Goal: Task Accomplishment & Management: Manage account settings

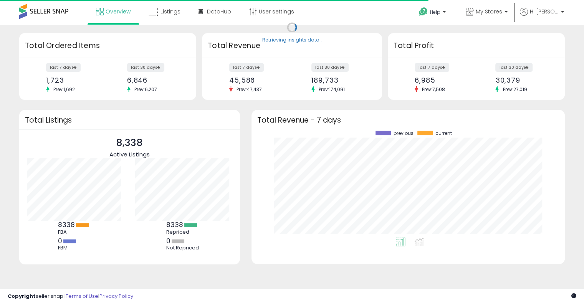
scroll to position [106, 298]
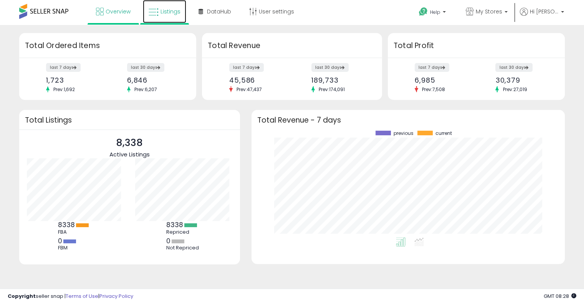
click at [166, 16] on link "Listings" at bounding box center [164, 11] width 43 height 23
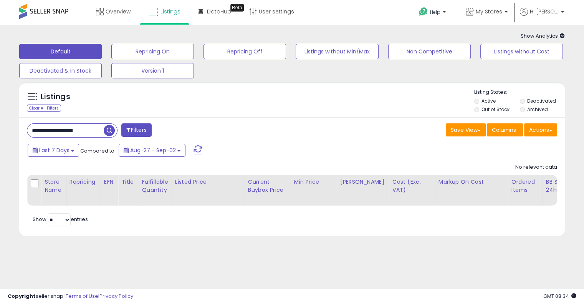
click at [89, 133] on input "**********" at bounding box center [65, 130] width 76 height 13
click at [89, 133] on input "**********" at bounding box center [91, 130] width 129 height 13
paste input "text"
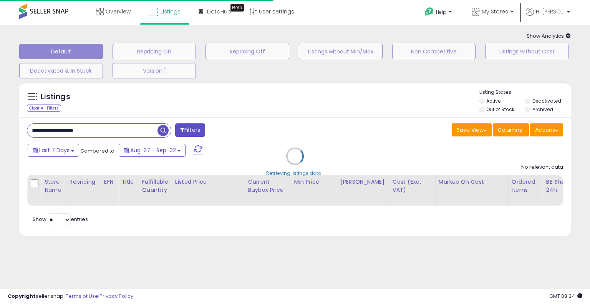
click at [259, 108] on div "Retrieving listings data.." at bounding box center [294, 161] width 563 height 167
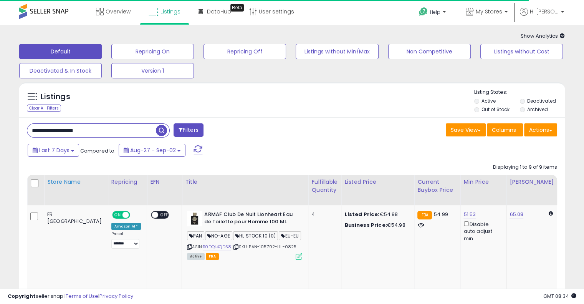
click at [59, 186] on div "Store Name" at bounding box center [76, 182] width 58 height 8
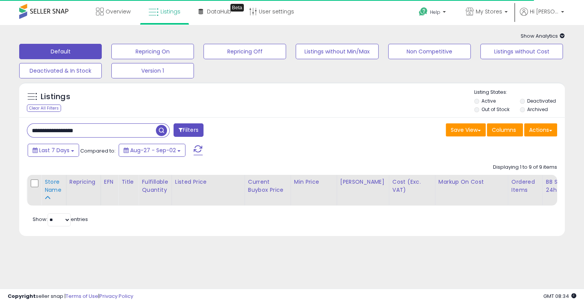
click at [57, 192] on div "Store Name" at bounding box center [54, 186] width 18 height 16
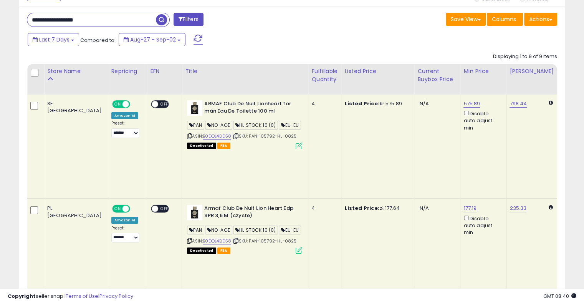
scroll to position [38, 0]
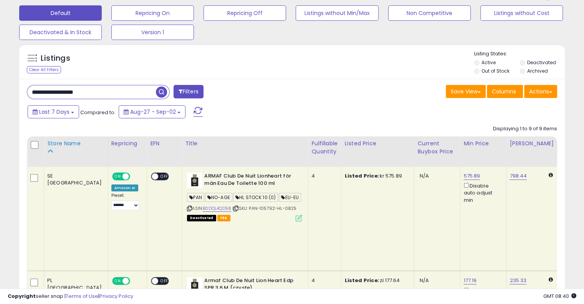
click at [61, 145] on div "Store Name" at bounding box center [76, 143] width 58 height 8
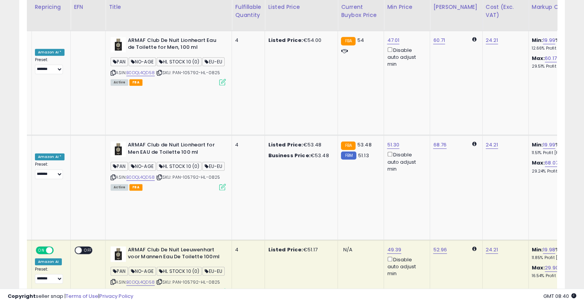
scroll to position [0, 164]
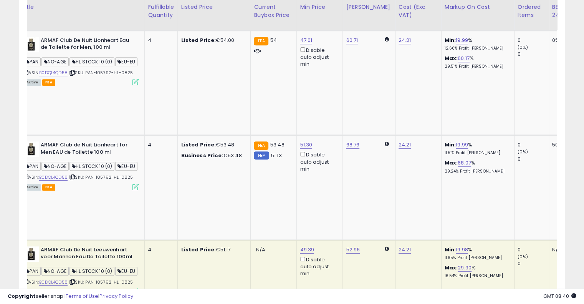
drag, startPoint x: 285, startPoint y: 107, endPoint x: 332, endPoint y: 100, distance: 47.8
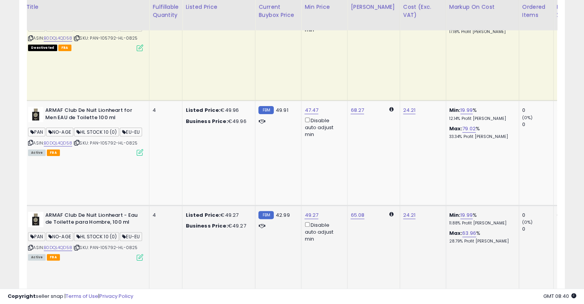
scroll to position [0, 0]
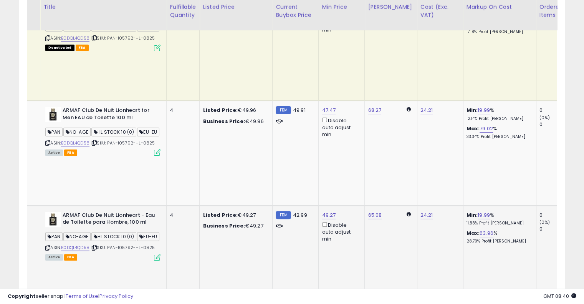
drag, startPoint x: 267, startPoint y: 174, endPoint x: 259, endPoint y: 174, distance: 7.7
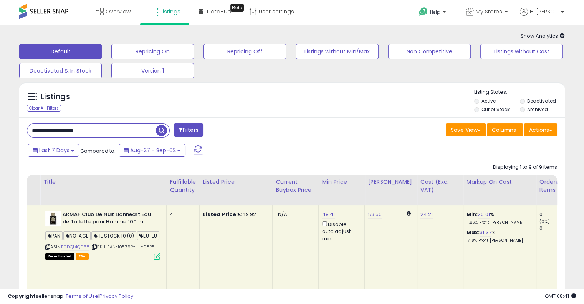
drag, startPoint x: 90, startPoint y: 133, endPoint x: 0, endPoint y: 129, distance: 90.4
paste input "text"
click at [161, 129] on span "button" at bounding box center [161, 130] width 11 height 11
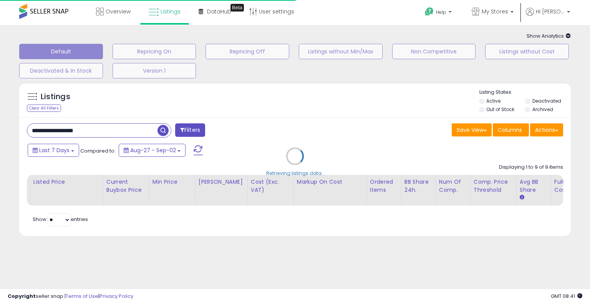
click at [301, 134] on div "Retrieving listings data.." at bounding box center [294, 161] width 563 height 167
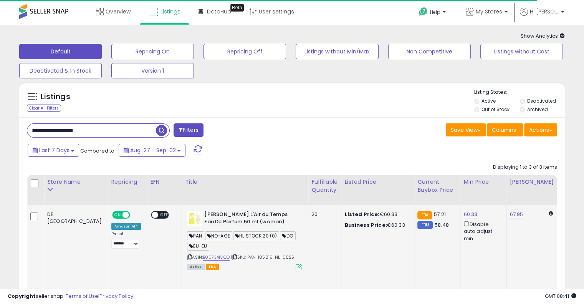
drag, startPoint x: 299, startPoint y: 254, endPoint x: 189, endPoint y: 237, distance: 111.6
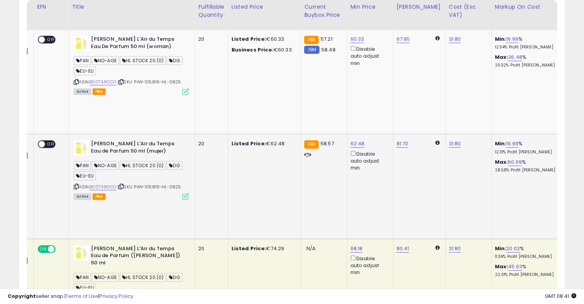
drag, startPoint x: 292, startPoint y: 141, endPoint x: 338, endPoint y: 133, distance: 47.2
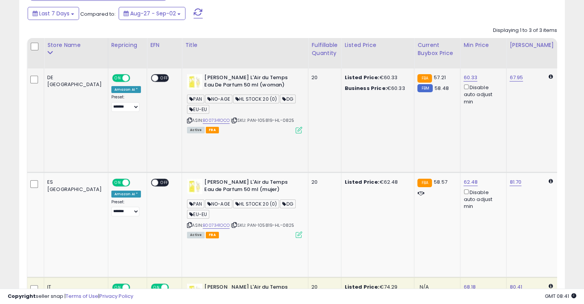
drag, startPoint x: 274, startPoint y: 124, endPoint x: 180, endPoint y: 116, distance: 93.6
click at [203, 119] on link "B007341OCO" at bounding box center [216, 120] width 27 height 7
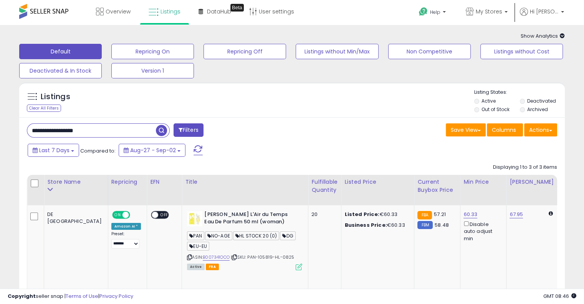
drag, startPoint x: 113, startPoint y: 128, endPoint x: 22, endPoint y: 113, distance: 92.3
click at [0, 114] on div "**********" at bounding box center [292, 301] width 584 height 553
paste input "text"
click at [159, 131] on span "button" at bounding box center [161, 130] width 11 height 11
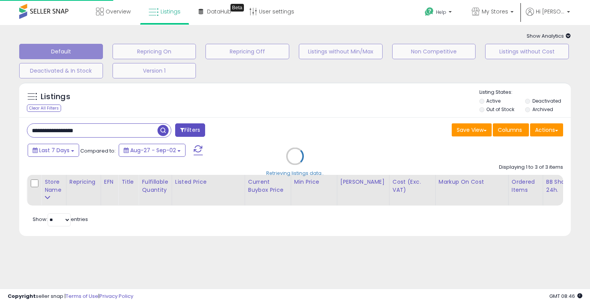
click at [244, 115] on div "Retrieving listings data.." at bounding box center [294, 161] width 563 height 167
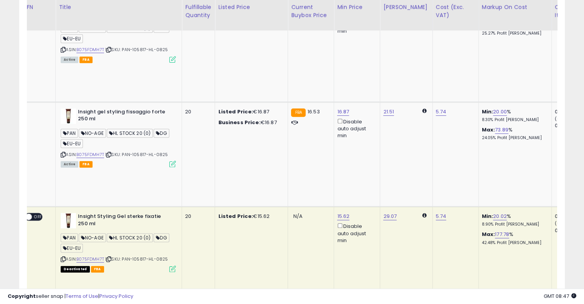
scroll to position [0, 126]
drag, startPoint x: 324, startPoint y: 146, endPoint x: 385, endPoint y: 141, distance: 60.9
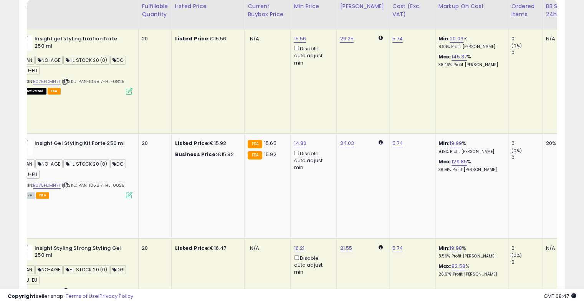
scroll to position [0, 0]
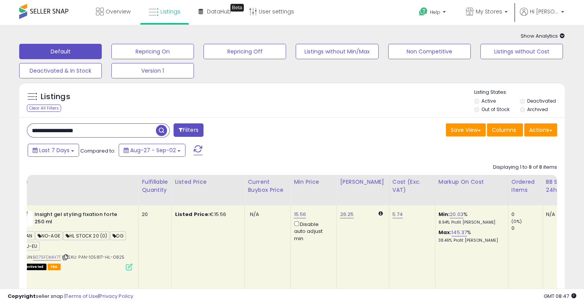
drag, startPoint x: 133, startPoint y: 130, endPoint x: 16, endPoint y: 119, distance: 117.0
paste input "text"
click at [158, 131] on span "button" at bounding box center [161, 130] width 11 height 11
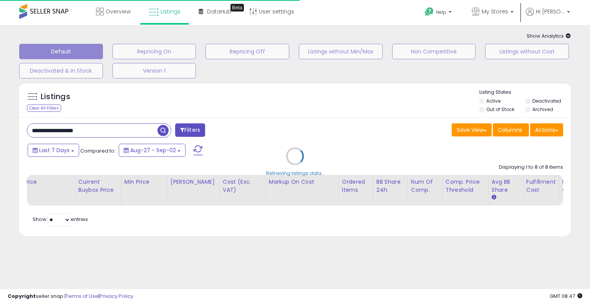
click at [315, 131] on div "Retrieving listings data.." at bounding box center [294, 161] width 563 height 167
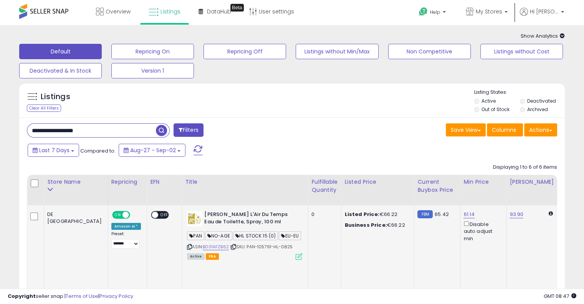
drag, startPoint x: 307, startPoint y: 237, endPoint x: 240, endPoint y: 236, distance: 66.9
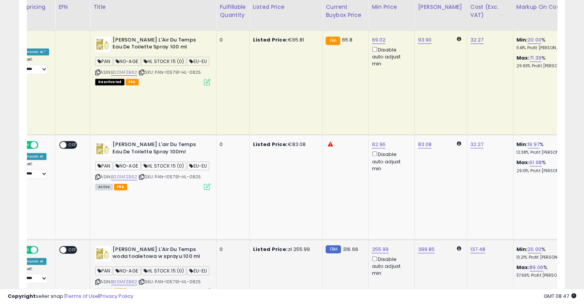
scroll to position [0, 118]
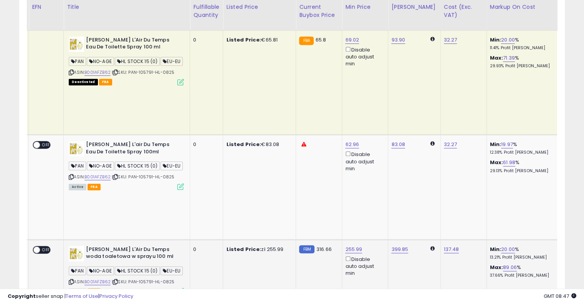
drag, startPoint x: 292, startPoint y: 136, endPoint x: 327, endPoint y: 126, distance: 36.9
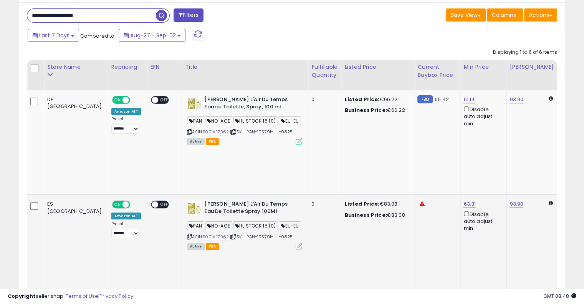
drag, startPoint x: 392, startPoint y: 169, endPoint x: 293, endPoint y: 168, distance: 98.7
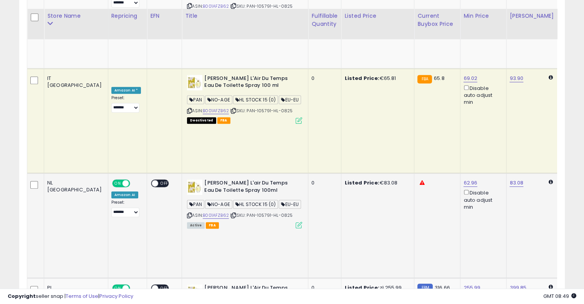
scroll to position [384, 0]
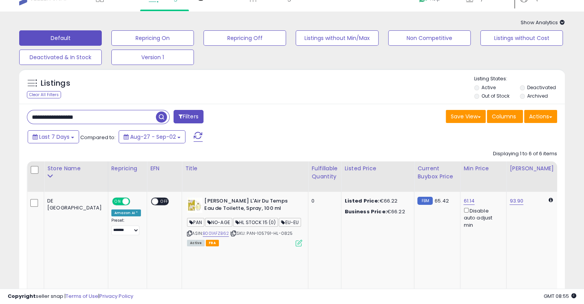
scroll to position [0, 0]
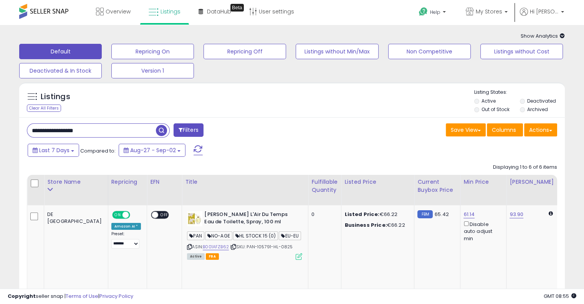
drag, startPoint x: 101, startPoint y: 127, endPoint x: 0, endPoint y: 128, distance: 101.4
paste input "text"
click at [163, 132] on span "button" at bounding box center [161, 130] width 11 height 11
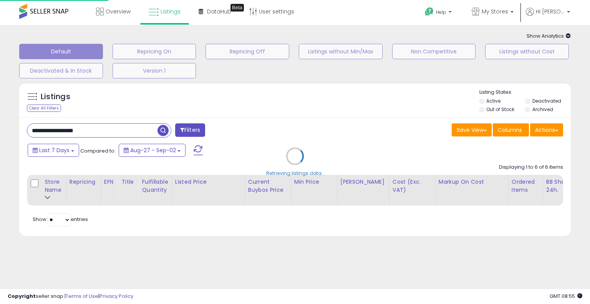
click at [297, 118] on div "Retrieving listings data.." at bounding box center [294, 161] width 563 height 167
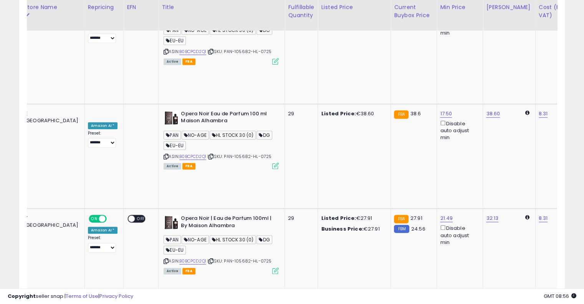
scroll to position [0, 77]
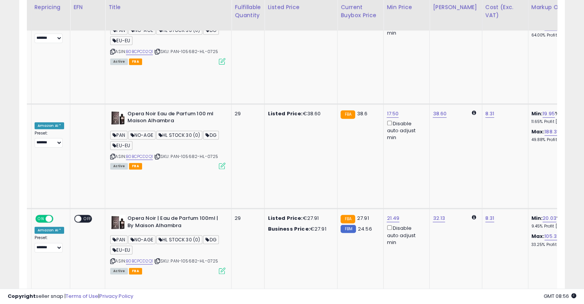
drag, startPoint x: 308, startPoint y: 146, endPoint x: 363, endPoint y: 138, distance: 55.1
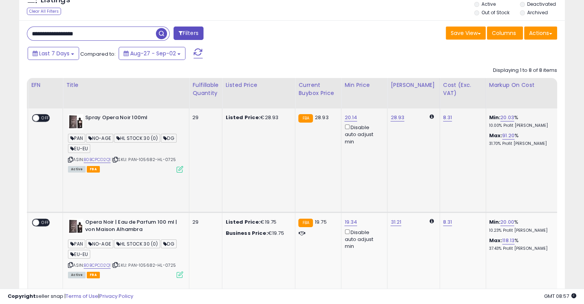
scroll to position [0, 0]
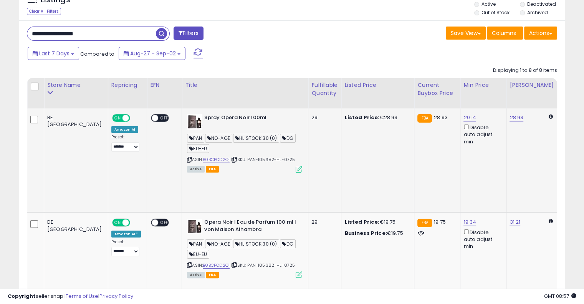
drag, startPoint x: 244, startPoint y: 148, endPoint x: 144, endPoint y: 144, distance: 99.9
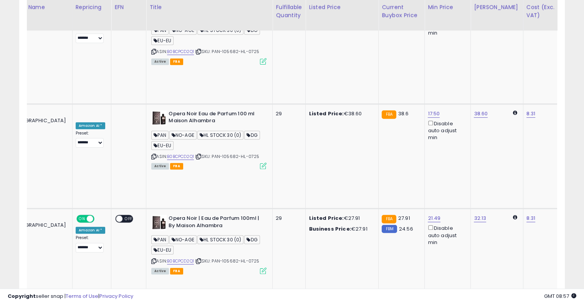
scroll to position [0, 180]
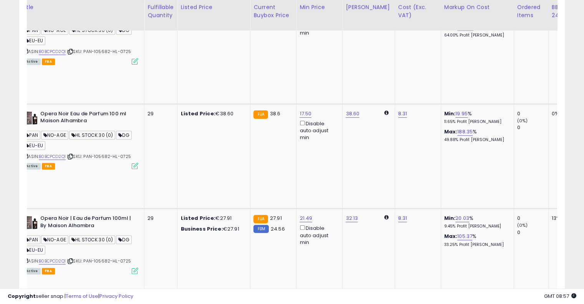
drag, startPoint x: 275, startPoint y: 139, endPoint x: 340, endPoint y: 135, distance: 64.3
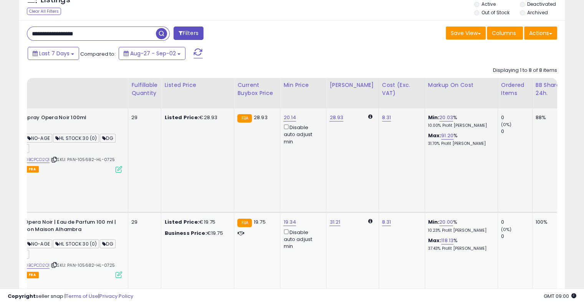
scroll to position [0, 144]
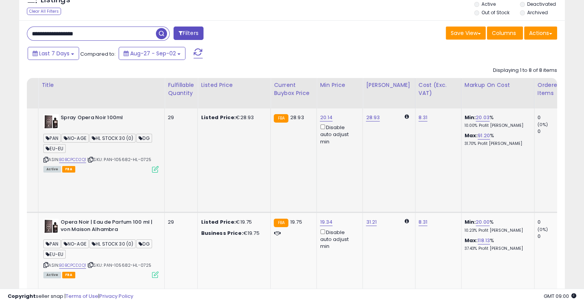
drag, startPoint x: 292, startPoint y: 153, endPoint x: 231, endPoint y: 155, distance: 61.5
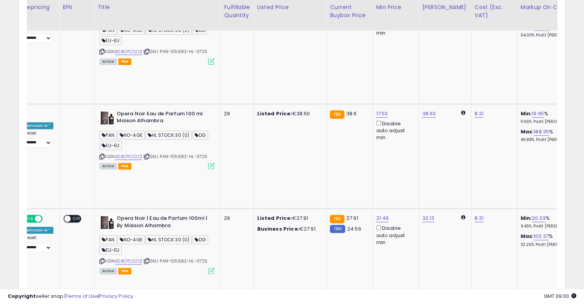
scroll to position [0, 0]
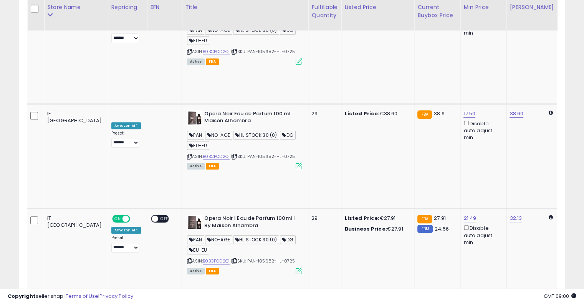
drag, startPoint x: 321, startPoint y: 210, endPoint x: 240, endPoint y: 183, distance: 85.8
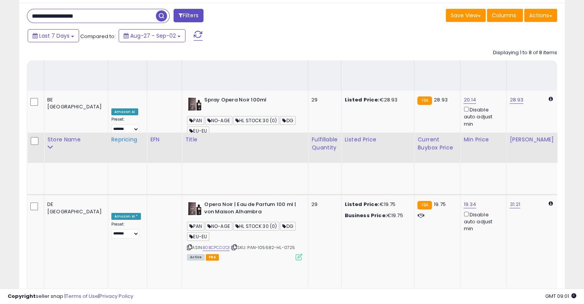
scroll to position [97, 0]
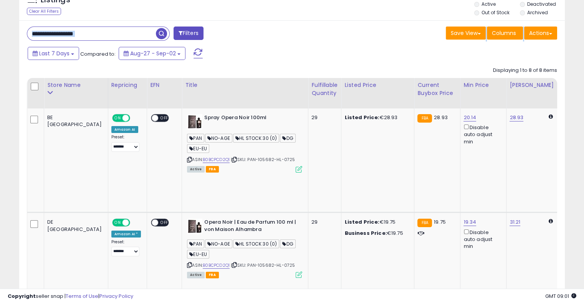
drag, startPoint x: 109, startPoint y: 43, endPoint x: 100, endPoint y: 37, distance: 11.2
drag, startPoint x: 101, startPoint y: 34, endPoint x: 0, endPoint y: 30, distance: 101.1
paste input "text"
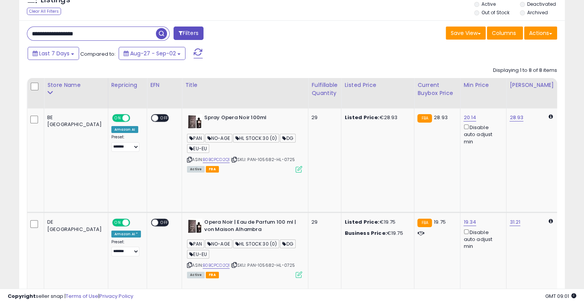
type input "**********"
click at [163, 30] on span "button" at bounding box center [161, 33] width 11 height 11
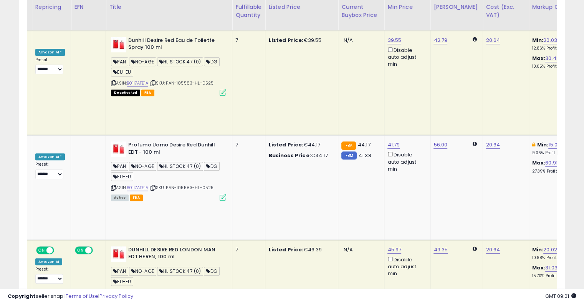
scroll to position [0, 107]
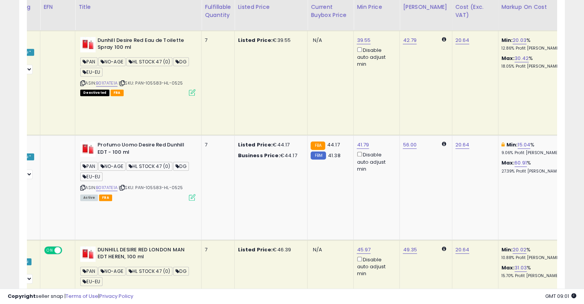
drag, startPoint x: 307, startPoint y: 80, endPoint x: 347, endPoint y: 70, distance: 41.4
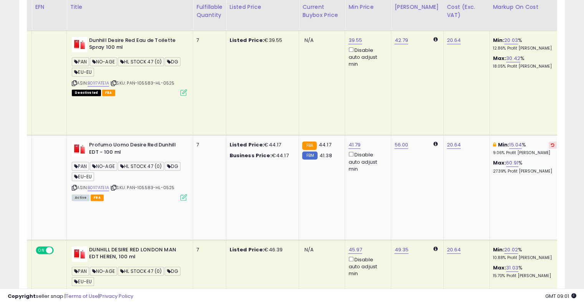
drag, startPoint x: 520, startPoint y: 175, endPoint x: 519, endPoint y: 169, distance: 5.8
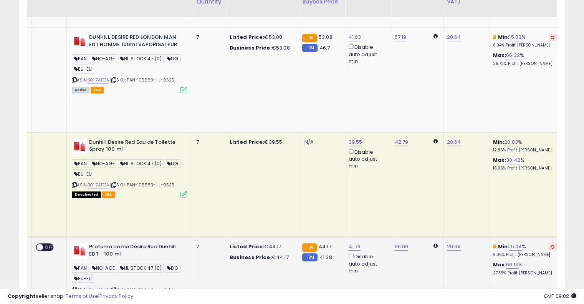
scroll to position [478, 0]
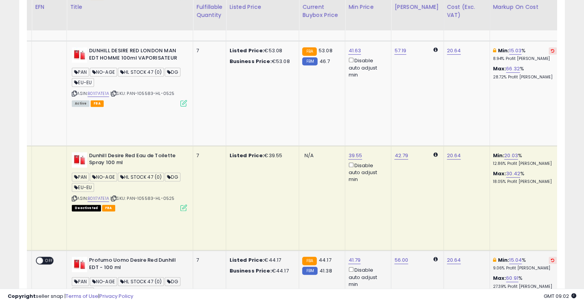
click at [551, 258] on icon at bounding box center [552, 260] width 3 height 4
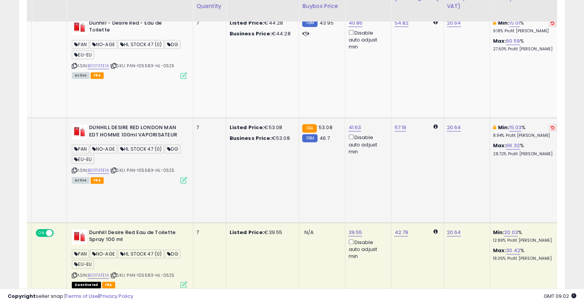
scroll to position [324, 0]
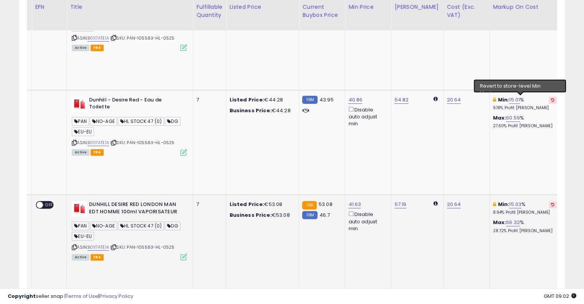
click at [551, 202] on icon at bounding box center [552, 204] width 3 height 4
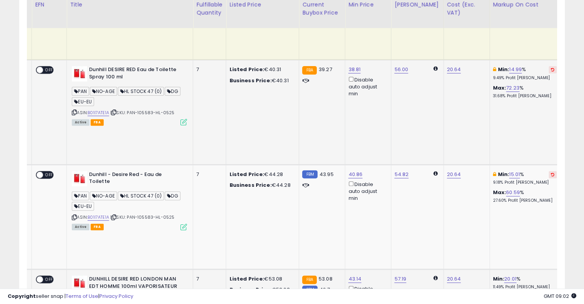
scroll to position [247, 0]
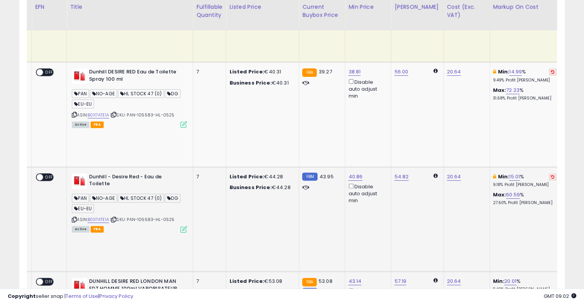
click at [551, 175] on icon at bounding box center [552, 177] width 3 height 4
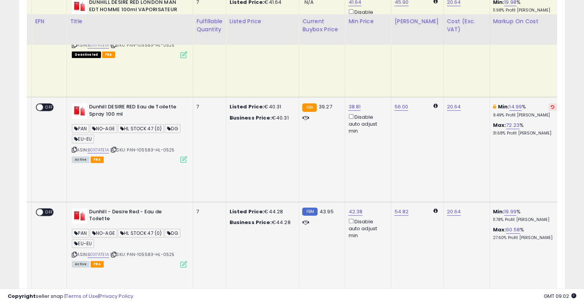
scroll to position [209, 0]
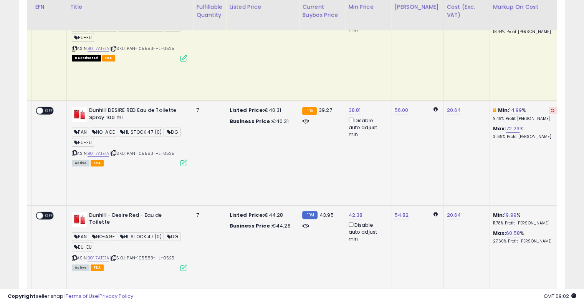
click at [551, 108] on icon at bounding box center [552, 110] width 3 height 4
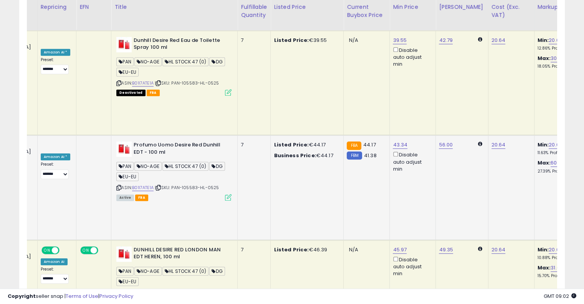
scroll to position [0, 0]
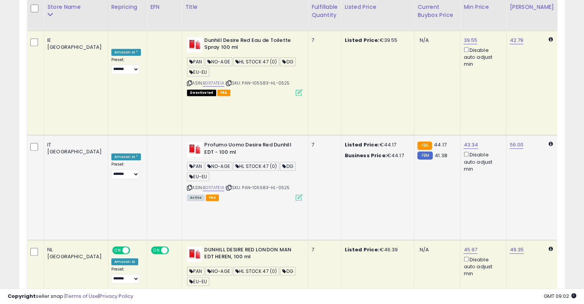
drag, startPoint x: 420, startPoint y: 145, endPoint x: 300, endPoint y: 133, distance: 121.2
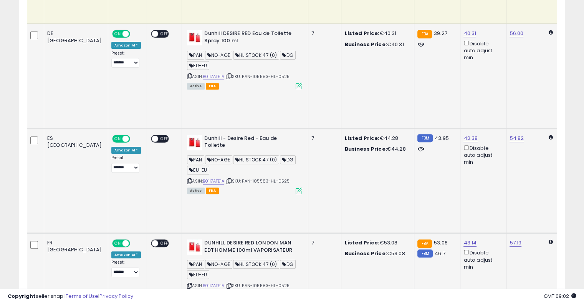
scroll to position [55, 0]
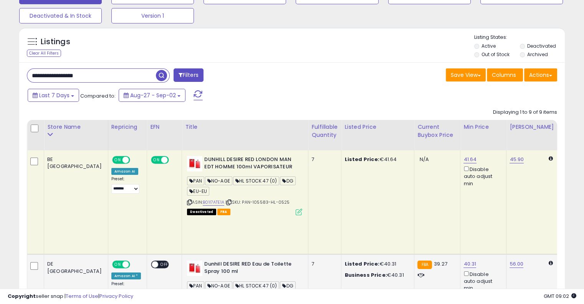
drag, startPoint x: 108, startPoint y: 80, endPoint x: 3, endPoint y: 70, distance: 104.9
paste input "text"
click at [159, 73] on span "button" at bounding box center [161, 75] width 11 height 11
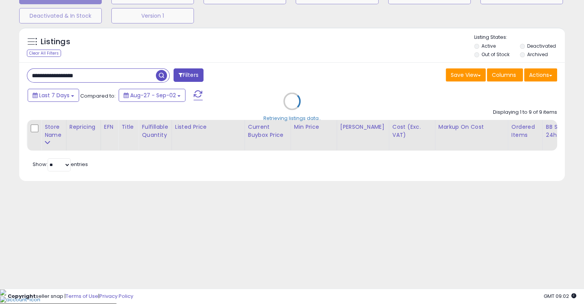
scroll to position [40, 0]
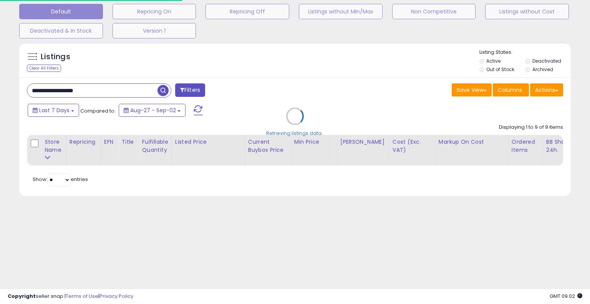
click at [297, 73] on div "Retrieving listings data.." at bounding box center [294, 121] width 563 height 167
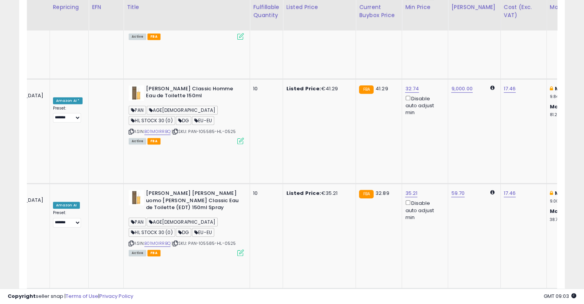
scroll to position [0, 111]
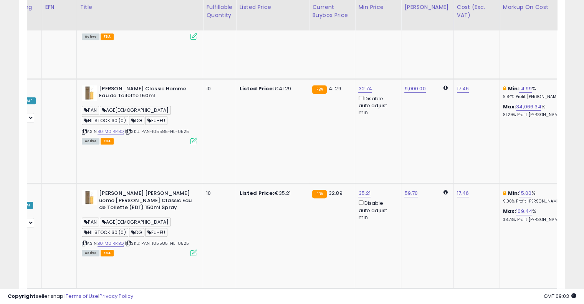
drag, startPoint x: 283, startPoint y: 146, endPoint x: 332, endPoint y: 132, distance: 50.5
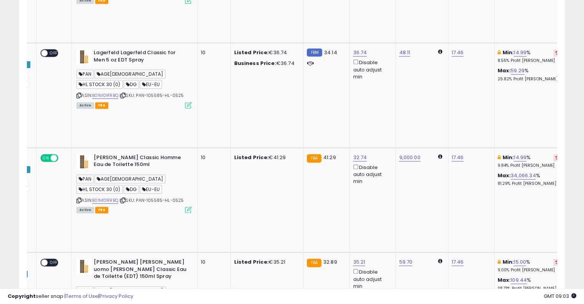
scroll to position [352, 0]
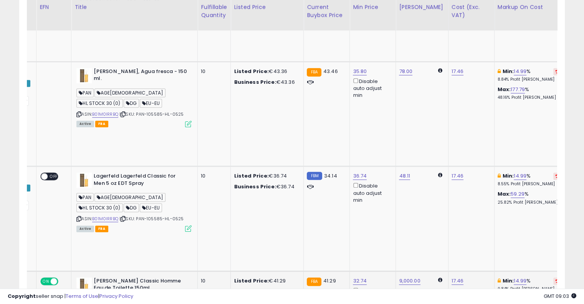
click at [556, 279] on icon at bounding box center [557, 281] width 3 height 4
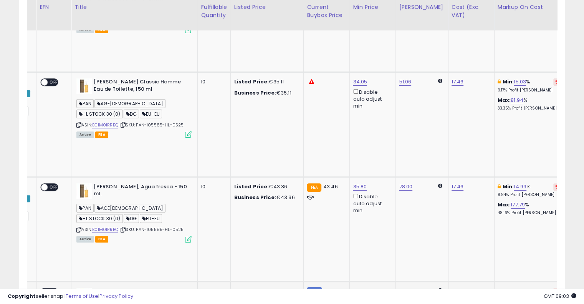
click at [523, 288] on div "Min: 14.99 % 8.55% Profit [PERSON_NAME]" at bounding box center [530, 295] width 64 height 14
click at [556, 289] on icon at bounding box center [557, 291] width 3 height 4
click at [556, 185] on icon at bounding box center [557, 187] width 3 height 4
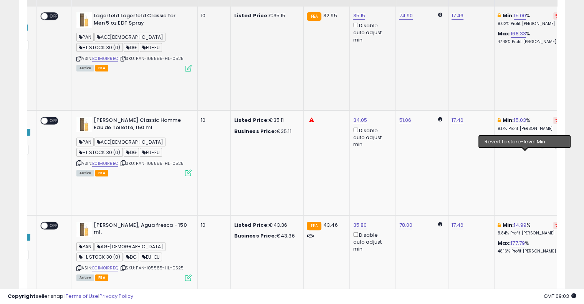
scroll to position [160, 0]
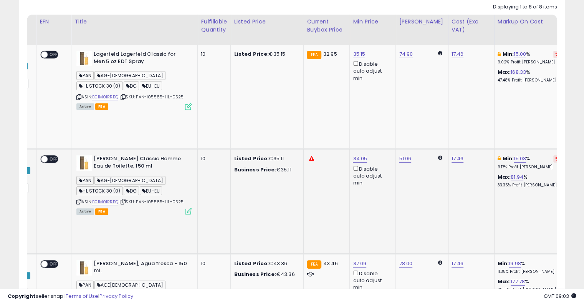
click at [554, 155] on button at bounding box center [558, 158] width 8 height 7
click at [556, 53] on icon at bounding box center [557, 54] width 3 height 4
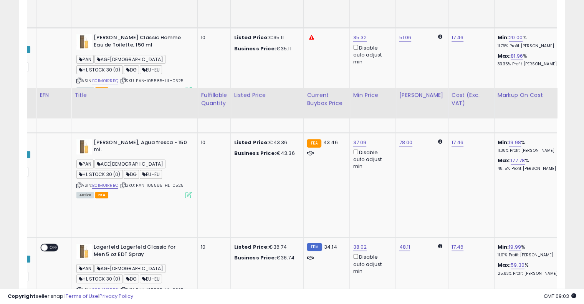
scroll to position [468, 0]
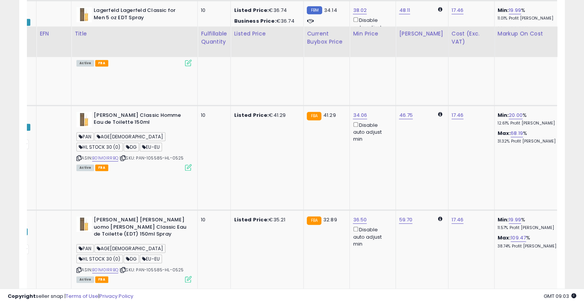
scroll to position [544, 0]
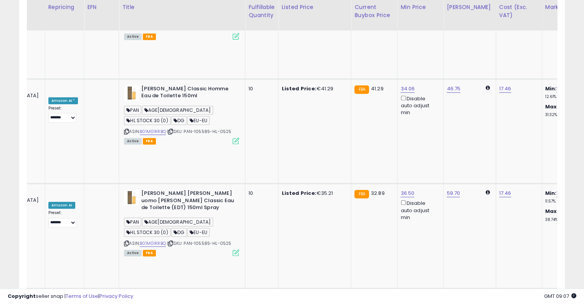
drag, startPoint x: 274, startPoint y: 138, endPoint x: 221, endPoint y: 136, distance: 52.3
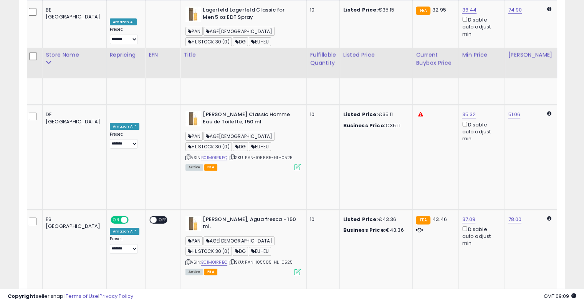
scroll to position [199, 0]
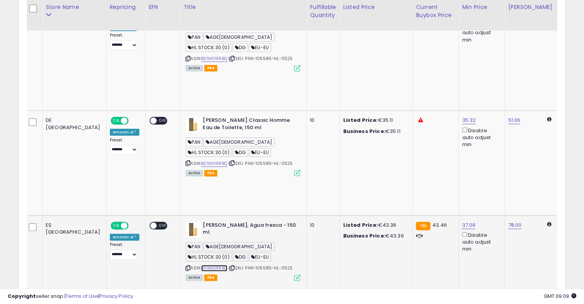
click at [201, 265] on link "B01M0IRRBQ" at bounding box center [214, 268] width 26 height 7
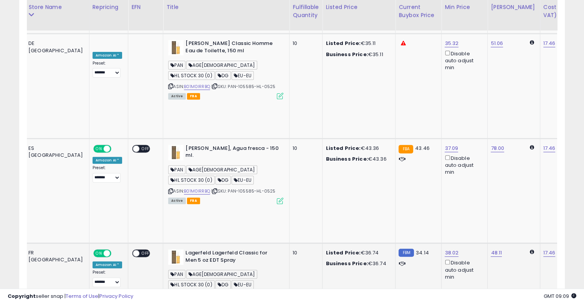
scroll to position [0, 24]
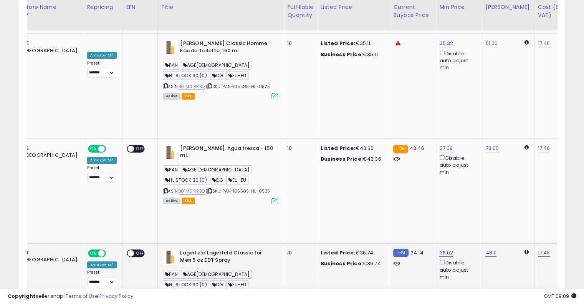
drag, startPoint x: 400, startPoint y: 169, endPoint x: 418, endPoint y: 166, distance: 18.3
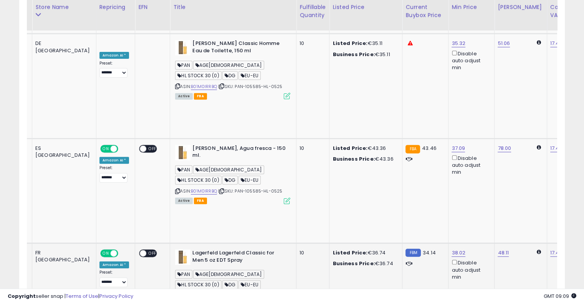
scroll to position [0, 0]
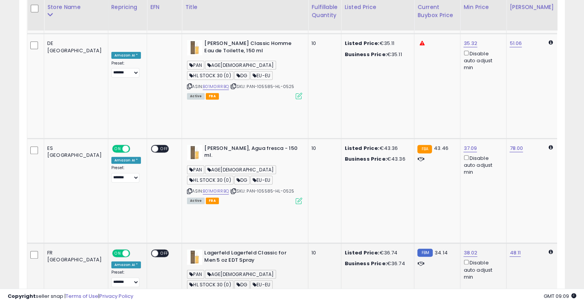
drag, startPoint x: 418, startPoint y: 165, endPoint x: 352, endPoint y: 164, distance: 66.1
click at [231, 189] on icon at bounding box center [233, 191] width 5 height 4
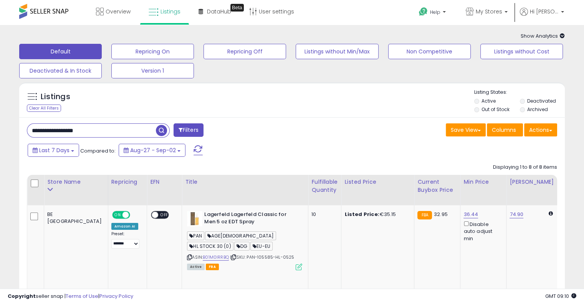
drag, startPoint x: 101, startPoint y: 132, endPoint x: 71, endPoint y: 123, distance: 31.4
paste input "text"
click at [165, 132] on span "button" at bounding box center [161, 130] width 11 height 11
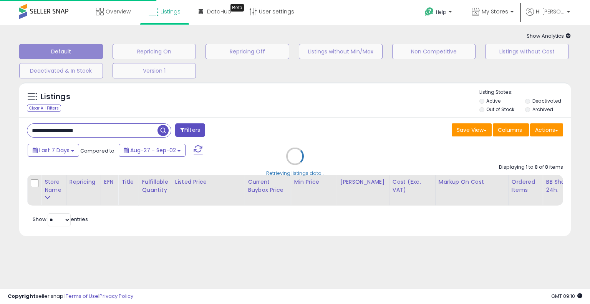
click at [273, 128] on div "Retrieving listings data.." at bounding box center [294, 161] width 563 height 167
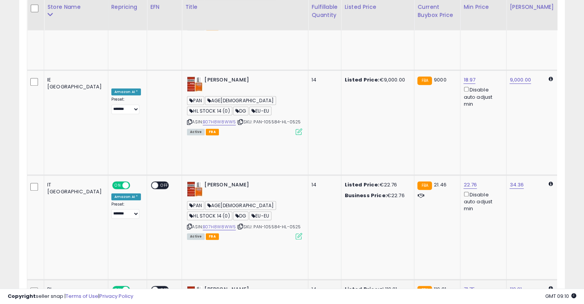
scroll to position [0, 109]
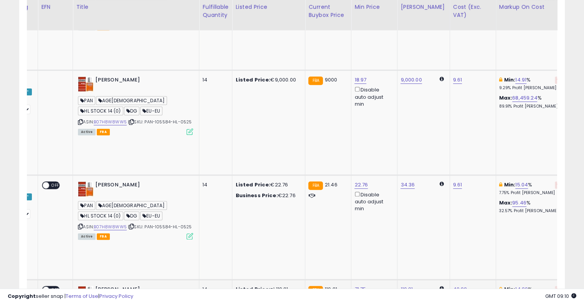
drag, startPoint x: 289, startPoint y: 117, endPoint x: 338, endPoint y: 114, distance: 48.9
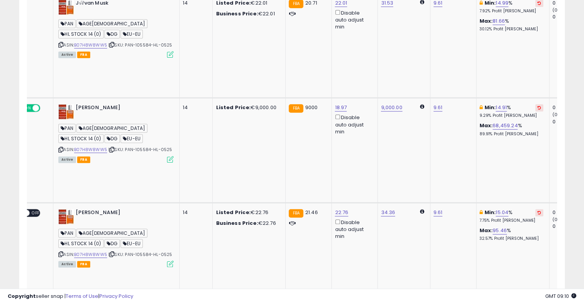
scroll to position [372, 0]
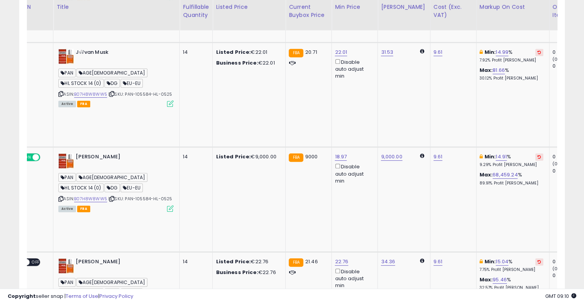
click at [536, 258] on button at bounding box center [540, 261] width 8 height 7
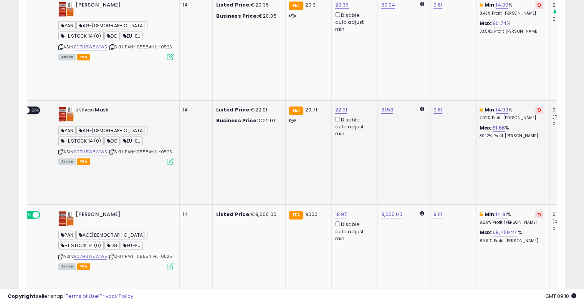
scroll to position [256, 0]
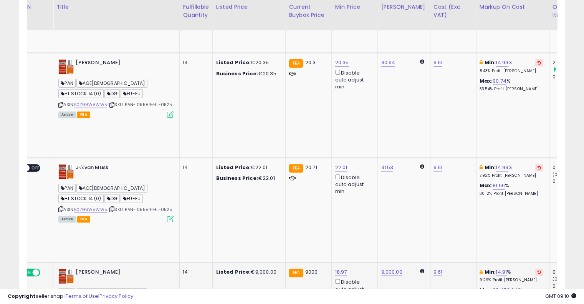
click at [538, 270] on icon at bounding box center [539, 272] width 3 height 4
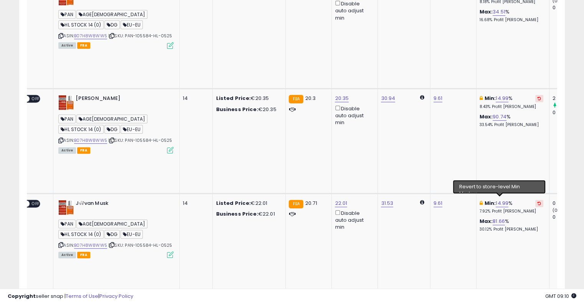
scroll to position [179, 0]
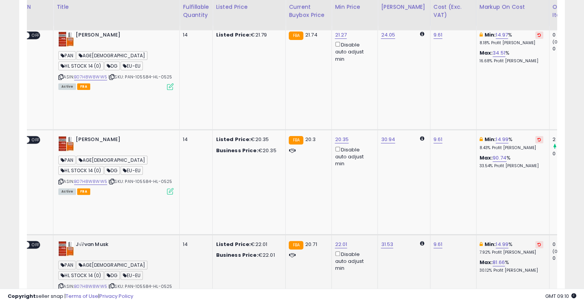
click at [538, 242] on icon at bounding box center [539, 244] width 3 height 4
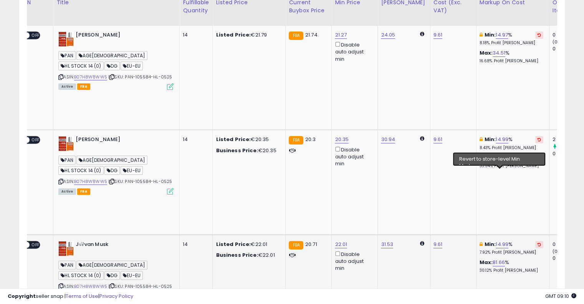
scroll to position [141, 0]
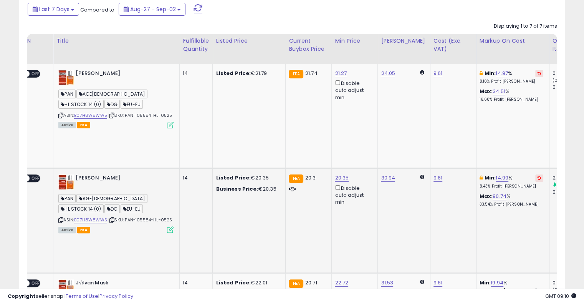
click at [536, 174] on button at bounding box center [540, 177] width 8 height 7
click at [538, 73] on icon at bounding box center [539, 73] width 3 height 4
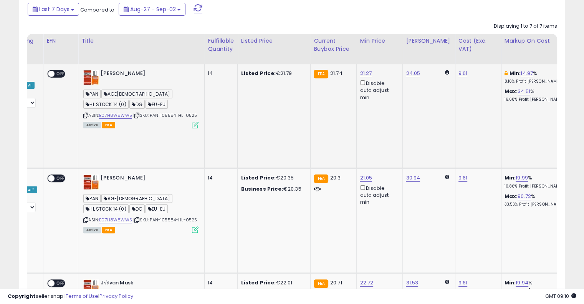
scroll to position [0, 0]
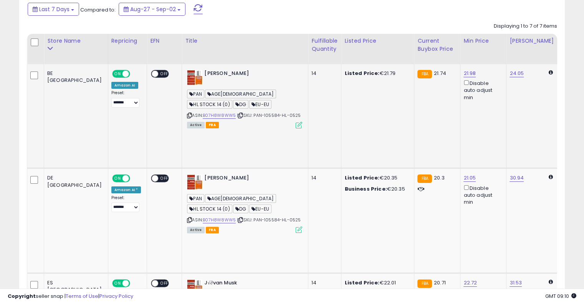
drag, startPoint x: 422, startPoint y: 115, endPoint x: 367, endPoint y: 109, distance: 55.2
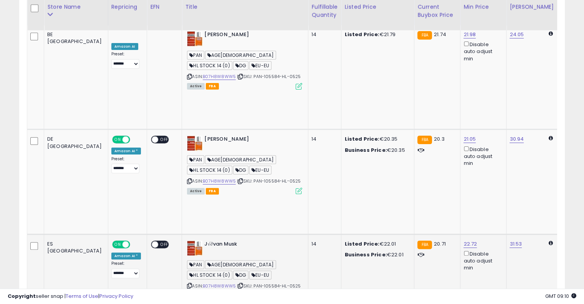
scroll to position [141, 0]
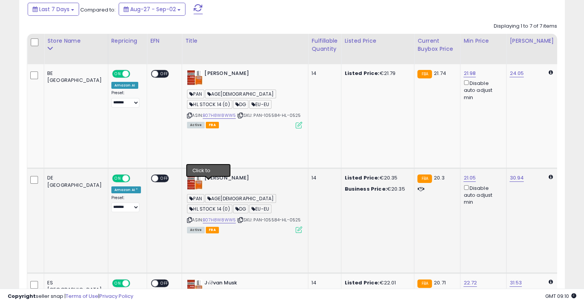
click at [238, 218] on icon at bounding box center [240, 220] width 5 height 4
click at [203, 217] on link "B07H8W8WW5" at bounding box center [219, 220] width 33 height 7
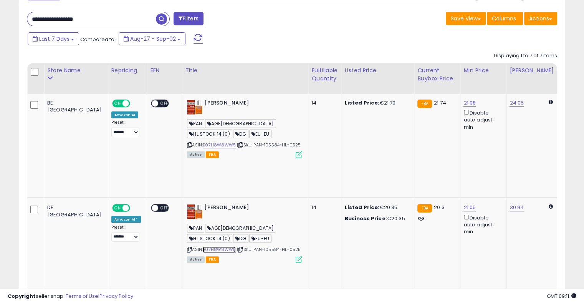
scroll to position [64, 0]
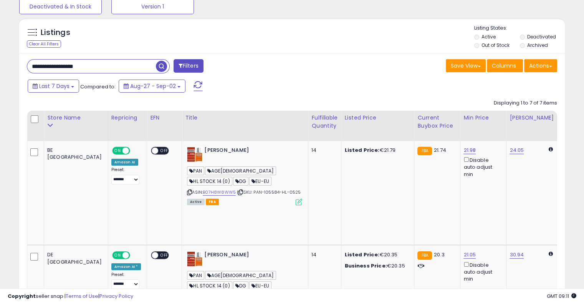
drag, startPoint x: 106, startPoint y: 64, endPoint x: 0, endPoint y: 65, distance: 106.0
paste input "text"
type input "**********"
click at [162, 65] on span "button" at bounding box center [161, 66] width 11 height 11
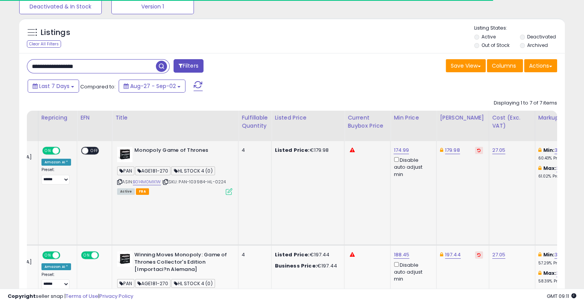
scroll to position [0, 130]
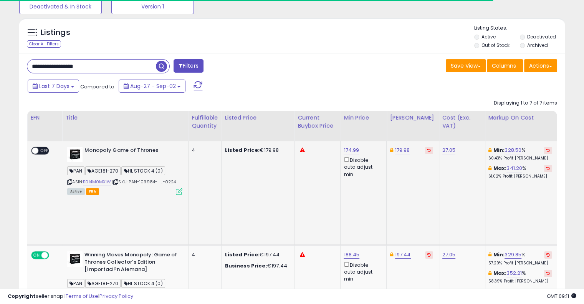
drag, startPoint x: 363, startPoint y: 189, endPoint x: 407, endPoint y: 181, distance: 45.2
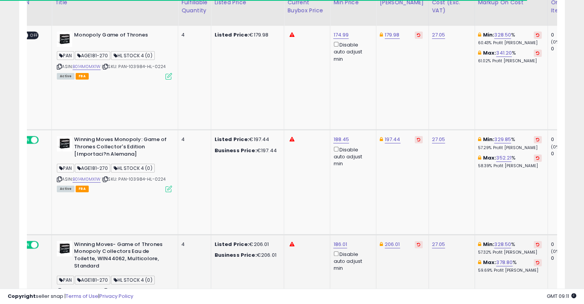
scroll to position [141, 0]
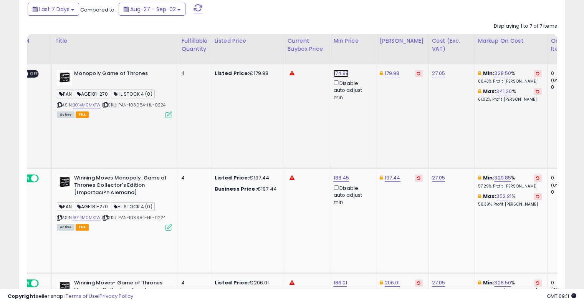
click at [333, 73] on link "174.99" at bounding box center [340, 74] width 15 height 8
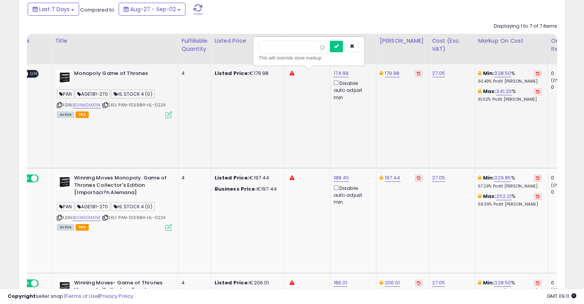
click at [379, 95] on td "179.98" at bounding box center [403, 116] width 52 height 104
click at [355, 48] on icon "button" at bounding box center [352, 46] width 5 height 5
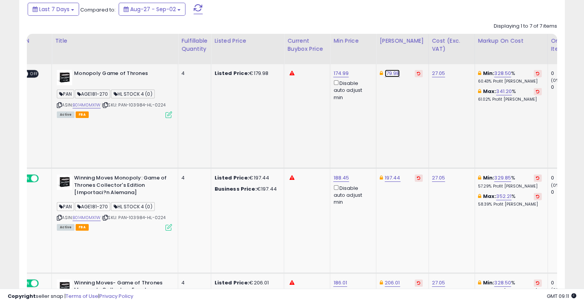
click at [385, 73] on link "179.98" at bounding box center [392, 74] width 15 height 8
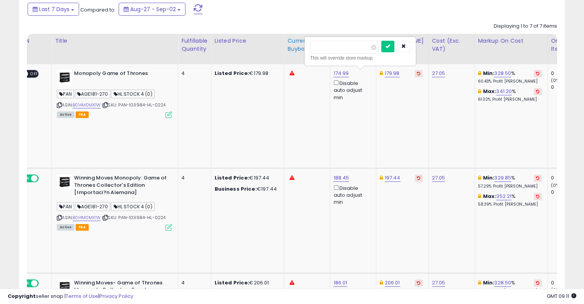
drag, startPoint x: 349, startPoint y: 48, endPoint x: 273, endPoint y: 42, distance: 75.9
drag, startPoint x: 325, startPoint y: 46, endPoint x: 273, endPoint y: 45, distance: 52.3
type input "***"
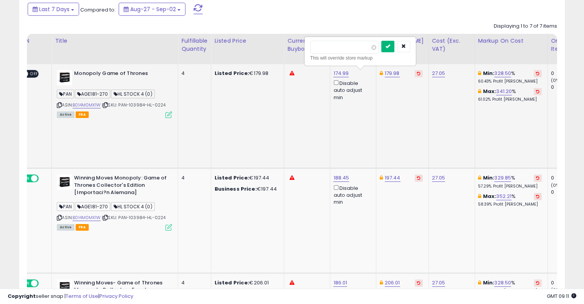
click at [395, 47] on button "submit" at bounding box center [388, 47] width 13 height 12
click at [385, 174] on link "197.44" at bounding box center [393, 178] width 16 height 8
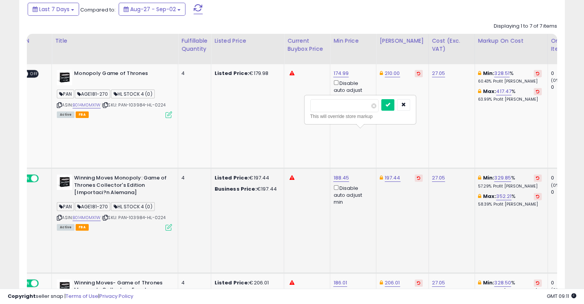
drag, startPoint x: 349, startPoint y: 104, endPoint x: 381, endPoint y: 117, distance: 34.5
type input "***"
click at [395, 105] on button "submit" at bounding box center [388, 105] width 13 height 12
click at [385, 279] on link "206.01" at bounding box center [392, 283] width 15 height 8
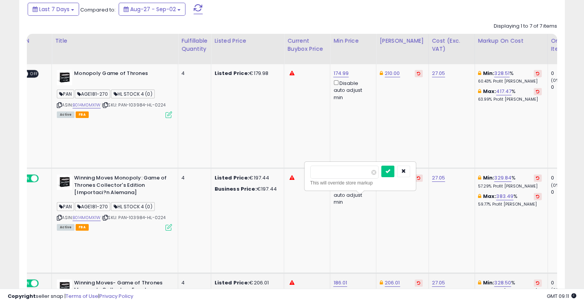
click at [345, 166] on div "******" at bounding box center [344, 172] width 68 height 13
click at [344, 174] on input "******" at bounding box center [344, 172] width 68 height 13
paste input "number"
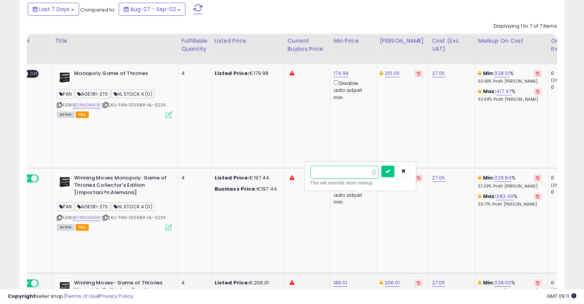
type input "***"
click at [395, 171] on button "submit" at bounding box center [388, 172] width 13 height 12
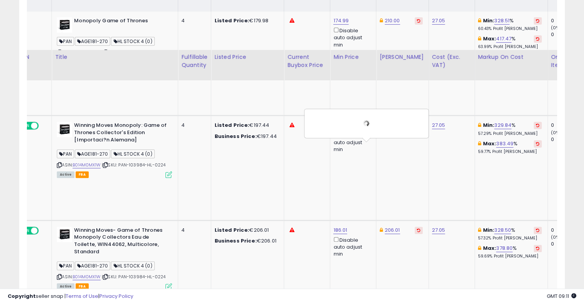
scroll to position [256, 0]
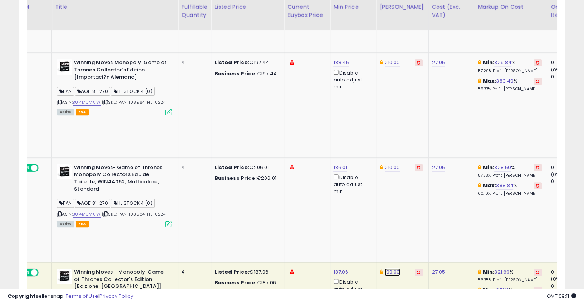
click at [385, 268] on link "199.00" at bounding box center [392, 272] width 15 height 8
drag, startPoint x: 350, startPoint y: 133, endPoint x: 280, endPoint y: 132, distance: 70.3
type input "***"
click at [390, 130] on icon "submit" at bounding box center [388, 129] width 5 height 5
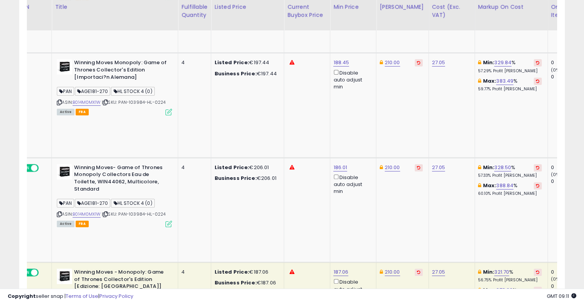
drag, startPoint x: 349, startPoint y: 190, endPoint x: 264, endPoint y: 194, distance: 84.6
type input "***"
drag, startPoint x: 403, startPoint y: 194, endPoint x: 403, endPoint y: 166, distance: 27.7
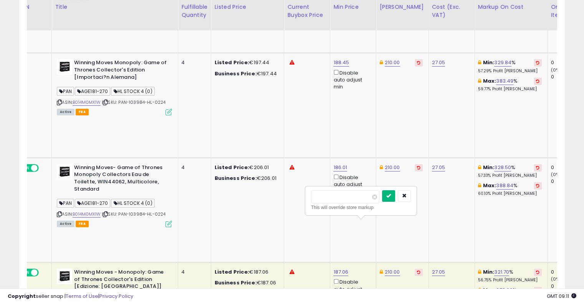
click at [395, 194] on button "submit" at bounding box center [388, 196] width 13 height 12
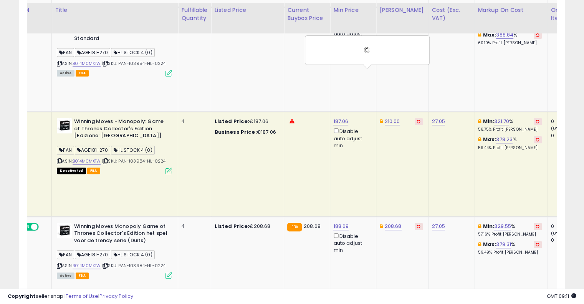
scroll to position [410, 0]
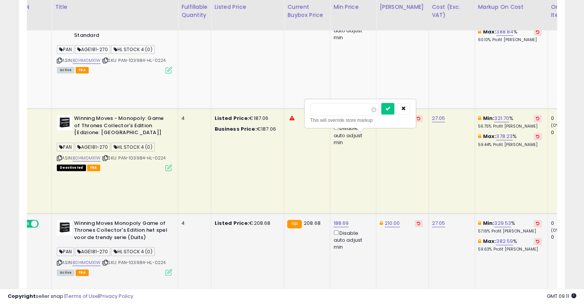
drag, startPoint x: 329, startPoint y: 106, endPoint x: 275, endPoint y: 105, distance: 53.8
click at [268, 106] on tbody "**********" at bounding box center [473, 161] width 1152 height 732
type input "***"
click at [390, 108] on icon "submit" at bounding box center [388, 108] width 5 height 5
click at [406, 110] on icon "button" at bounding box center [403, 108] width 5 height 5
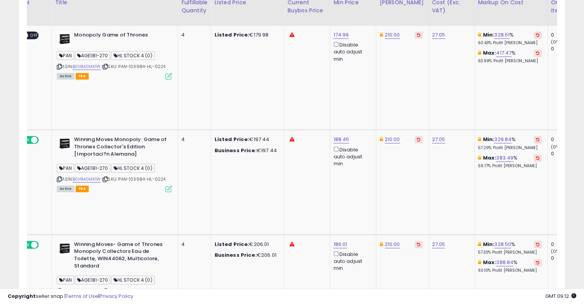
scroll to position [64, 0]
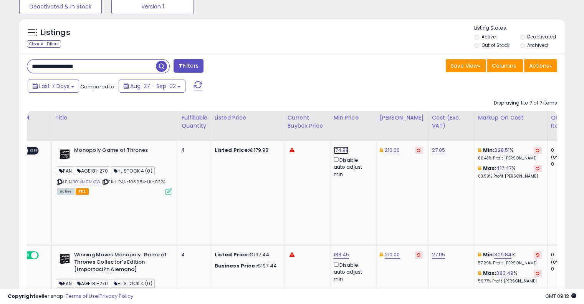
click at [333, 149] on link "174.99" at bounding box center [340, 150] width 15 height 8
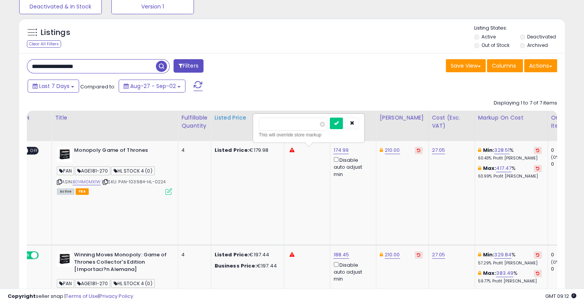
drag, startPoint x: 301, startPoint y: 126, endPoint x: 221, endPoint y: 119, distance: 80.5
drag, startPoint x: 264, startPoint y: 123, endPoint x: 235, endPoint y: 122, distance: 29.2
type input "***"
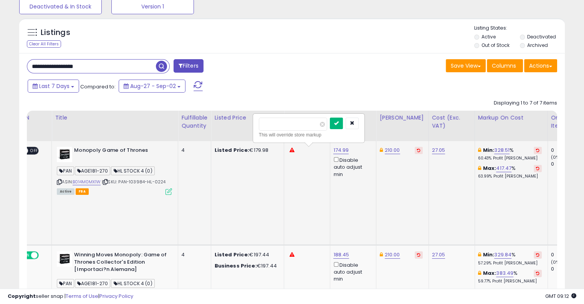
click at [343, 122] on button "submit" at bounding box center [336, 124] width 13 height 12
click at [333, 251] on link "188.45" at bounding box center [341, 255] width 16 height 8
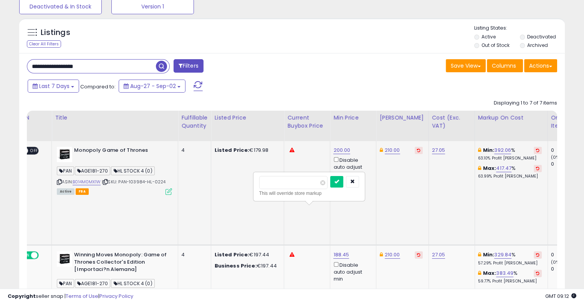
drag, startPoint x: 300, startPoint y: 186, endPoint x: 244, endPoint y: 184, distance: 56.5
type input "***"
click at [339, 181] on icon "submit" at bounding box center [337, 181] width 5 height 5
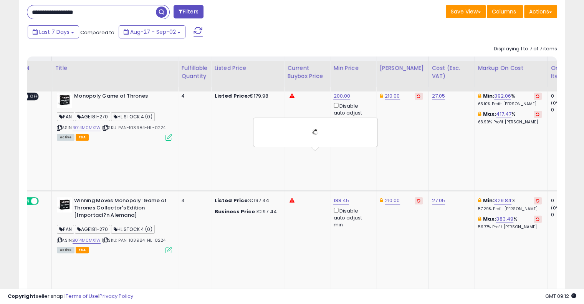
scroll to position [179, 0]
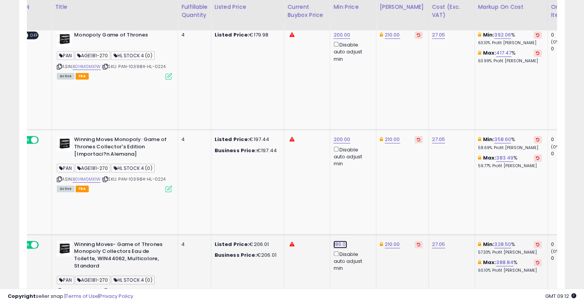
click at [333, 241] on link "186.01" at bounding box center [340, 245] width 14 height 8
drag, startPoint x: 258, startPoint y: 133, endPoint x: 227, endPoint y: 133, distance: 30.7
type input "***"
click at [338, 130] on icon "submit" at bounding box center [336, 132] width 5 height 5
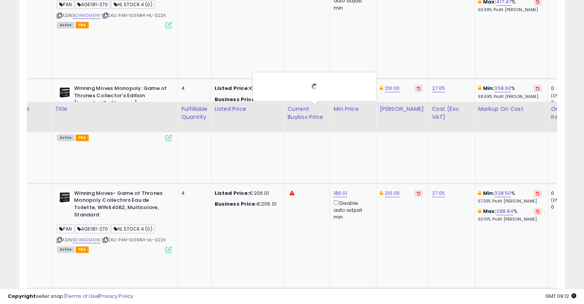
scroll to position [333, 0]
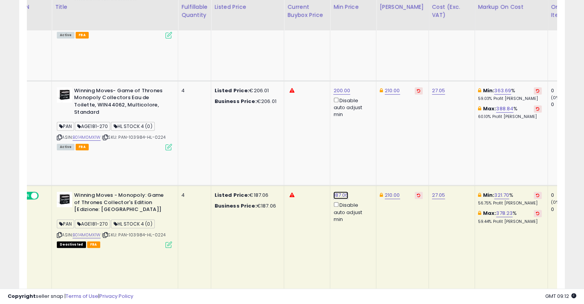
click at [333, 191] on link "187.06" at bounding box center [340, 195] width 15 height 8
drag, startPoint x: 278, startPoint y: 50, endPoint x: 201, endPoint y: 49, distance: 76.8
click at [202, 48] on tbody "**********" at bounding box center [473, 238] width 1152 height 732
type input "***"
click at [339, 51] on icon "submit" at bounding box center [336, 52] width 5 height 5
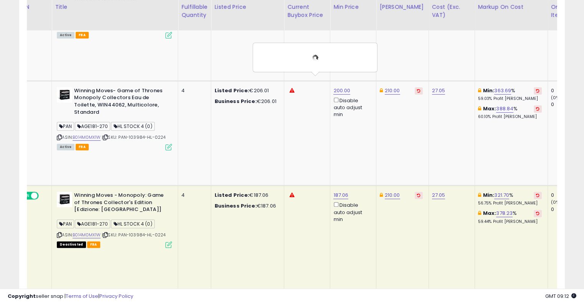
click at [333, 296] on link "188.69" at bounding box center [340, 300] width 15 height 8
drag, startPoint x: 292, startPoint y: 118, endPoint x: 213, endPoint y: 116, distance: 79.2
click at [213, 116] on tbody "**********" at bounding box center [473, 238] width 1152 height 732
type input "***"
click at [343, 117] on button "submit" at bounding box center [336, 119] width 13 height 12
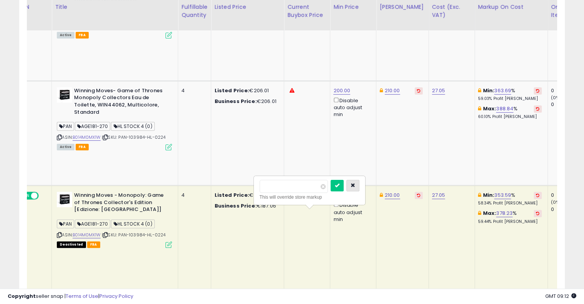
click at [360, 187] on button "button" at bounding box center [353, 186] width 13 height 12
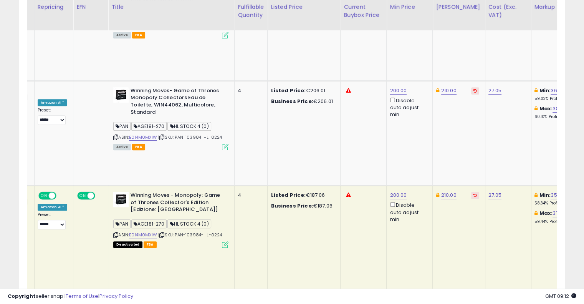
scroll to position [0, 0]
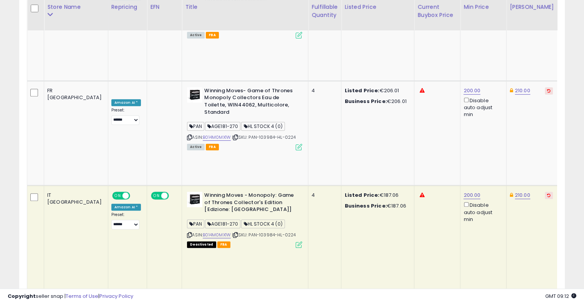
drag, startPoint x: 298, startPoint y: 175, endPoint x: 189, endPoint y: 172, distance: 109.2
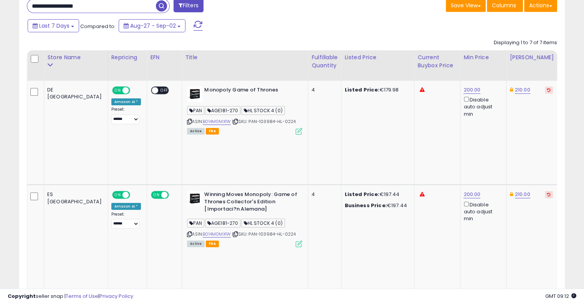
scroll to position [103, 0]
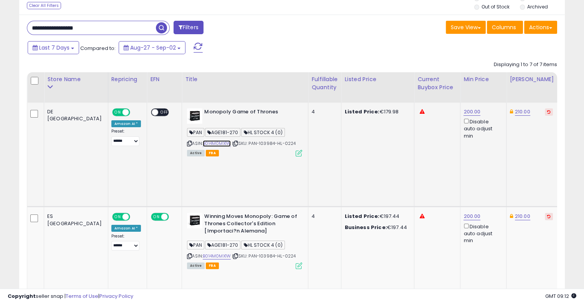
click at [203, 146] on link "B014M0MX1W" at bounding box center [217, 143] width 28 height 7
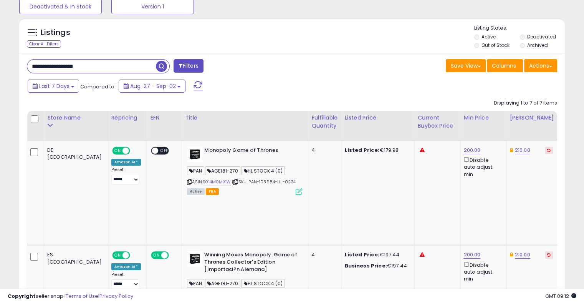
drag, startPoint x: 113, startPoint y: 71, endPoint x: 41, endPoint y: 56, distance: 73.5
paste input "text"
click at [158, 65] on span "button" at bounding box center [161, 66] width 11 height 11
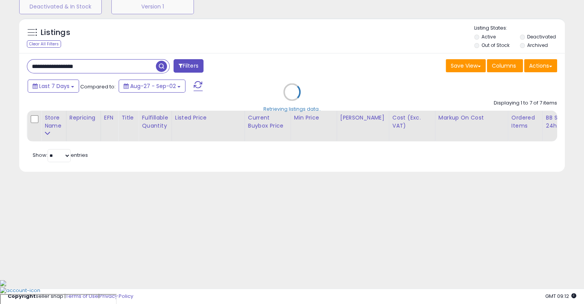
scroll to position [40, 0]
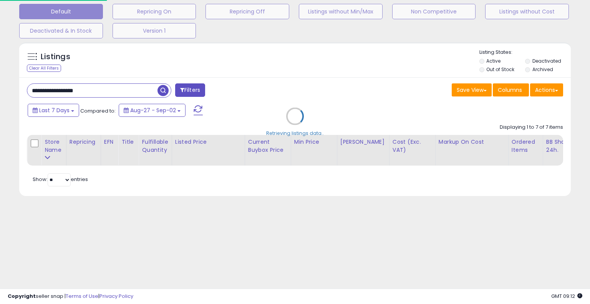
click at [285, 70] on div "Retrieving listings data.." at bounding box center [294, 121] width 563 height 167
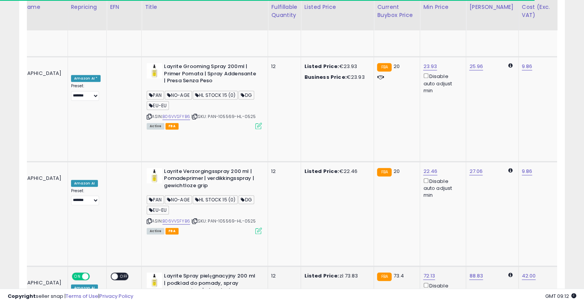
scroll to position [0, 83]
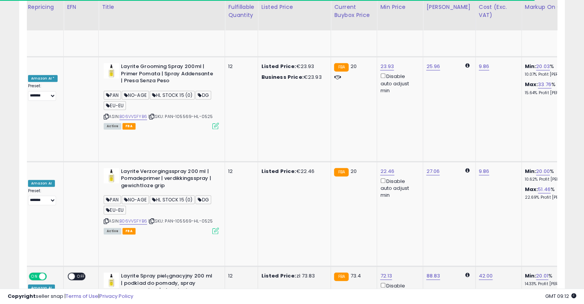
drag, startPoint x: 321, startPoint y: 146, endPoint x: 367, endPoint y: 127, distance: 50.4
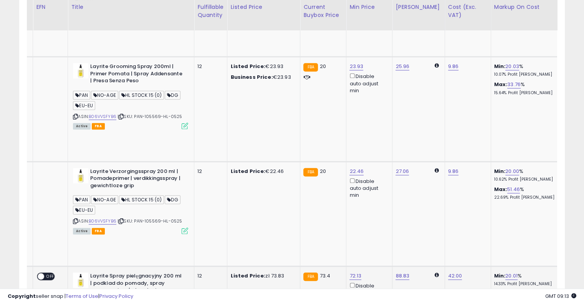
scroll to position [0, 7]
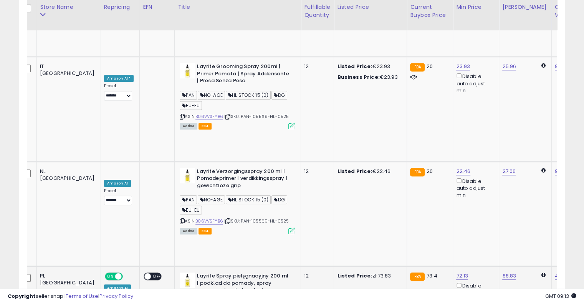
drag, startPoint x: 378, startPoint y: 122, endPoint x: 295, endPoint y: 129, distance: 82.9
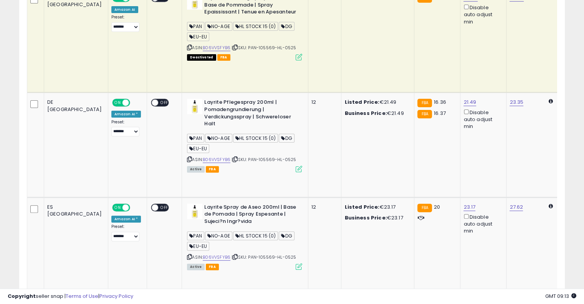
scroll to position [172, 0]
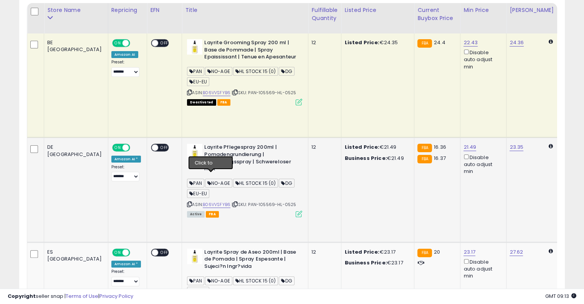
click at [233, 202] on icon at bounding box center [235, 204] width 5 height 4
click at [203, 201] on link "B06VVSFYB6" at bounding box center [217, 204] width 28 height 7
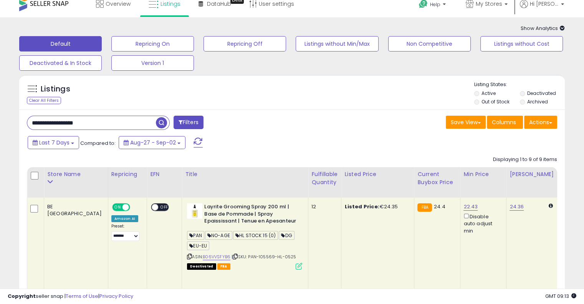
scroll to position [0, 0]
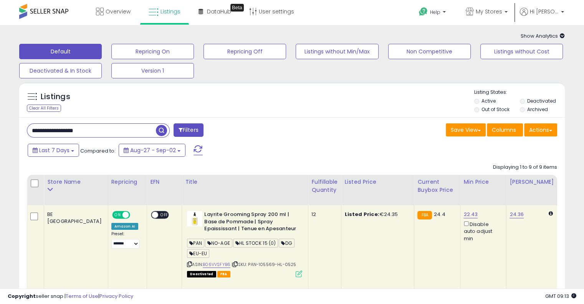
drag, startPoint x: 109, startPoint y: 128, endPoint x: 85, endPoint y: 121, distance: 25.3
paste input "text"
click at [163, 130] on span "button" at bounding box center [161, 130] width 11 height 11
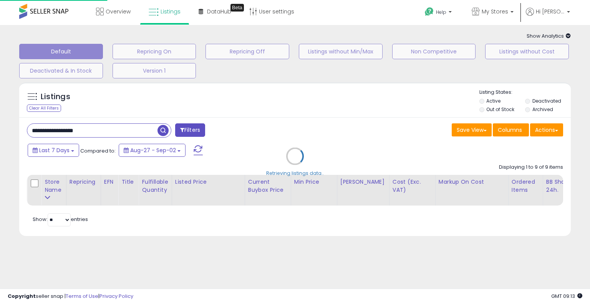
click at [266, 105] on div "Retrieving listings data.." at bounding box center [294, 161] width 563 height 167
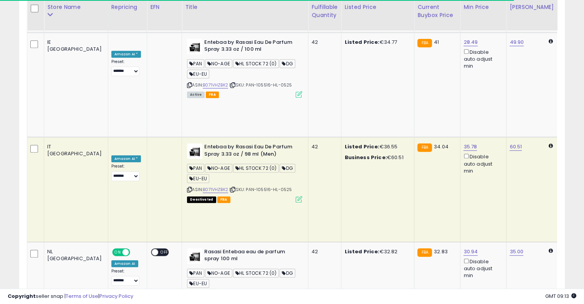
scroll to position [0, 134]
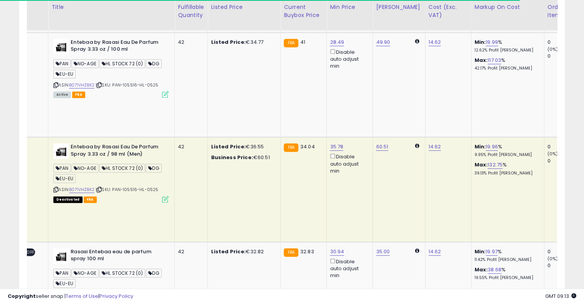
drag, startPoint x: 303, startPoint y: 127, endPoint x: 376, endPoint y: 119, distance: 73.0
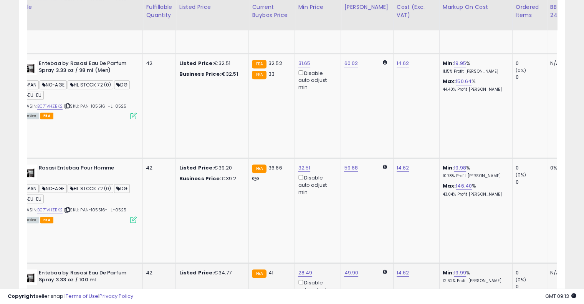
scroll to position [0, 0]
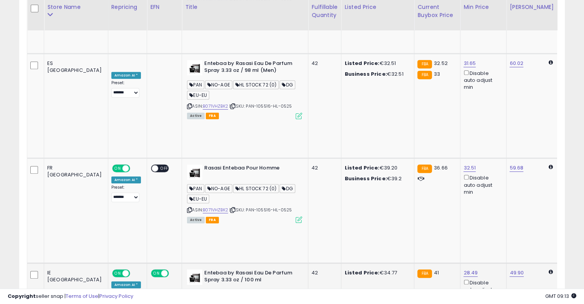
drag, startPoint x: 328, startPoint y: 164, endPoint x: 212, endPoint y: 161, distance: 115.7
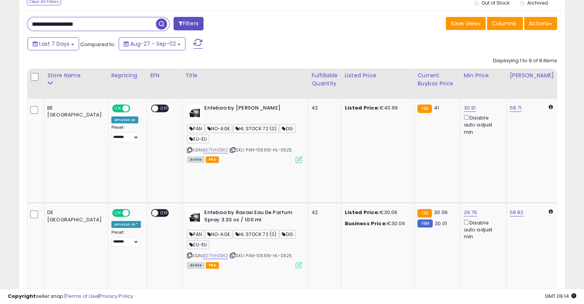
scroll to position [91, 0]
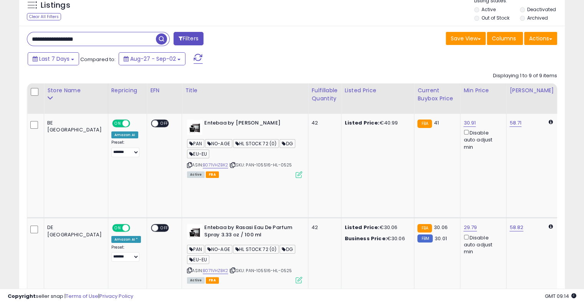
drag, startPoint x: 14, startPoint y: 32, endPoint x: 0, endPoint y: 30, distance: 13.9
paste input "text"
type input "**********"
click at [158, 38] on span "button" at bounding box center [161, 38] width 11 height 11
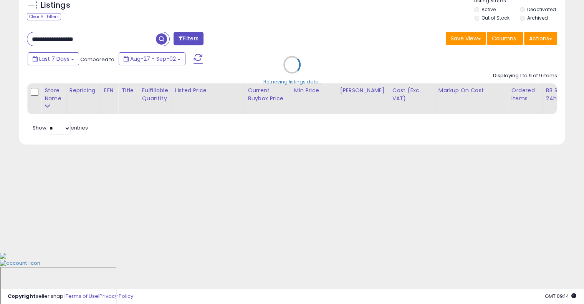
scroll to position [40, 0]
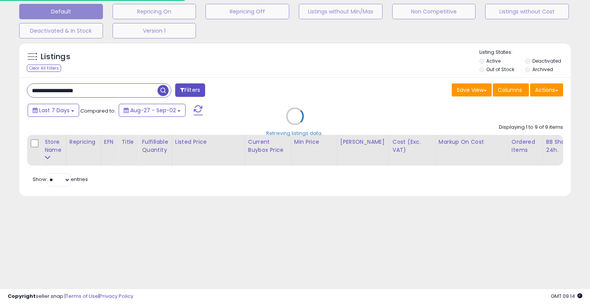
click at [305, 63] on div "Retrieving listings data.." at bounding box center [294, 121] width 563 height 167
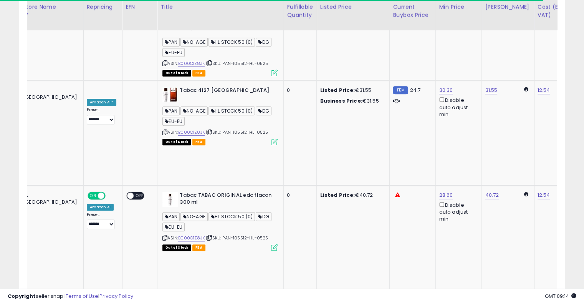
scroll to position [0, 111]
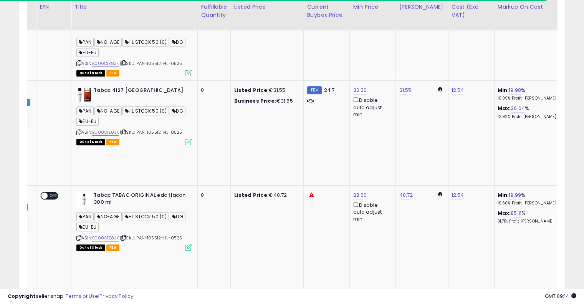
drag, startPoint x: 309, startPoint y: 136, endPoint x: 373, endPoint y: 128, distance: 64.3
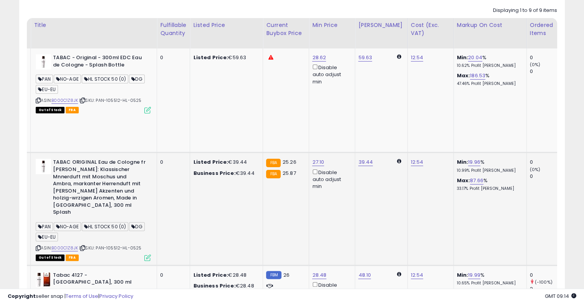
scroll to position [0, 0]
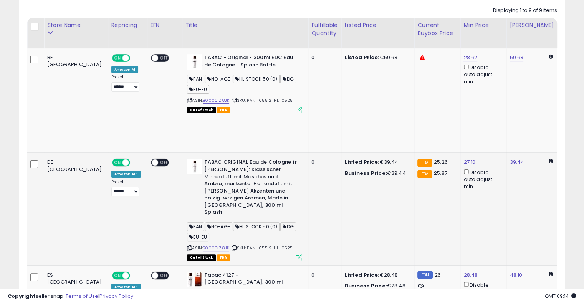
drag, startPoint x: 365, startPoint y: 133, endPoint x: 250, endPoint y: 132, distance: 114.5
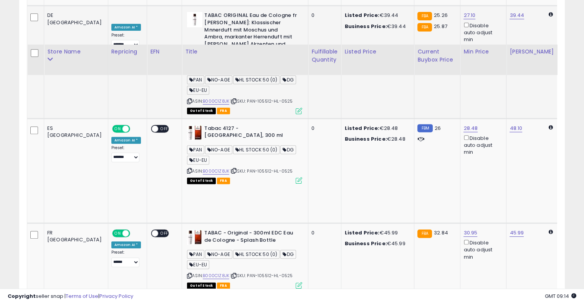
scroll to position [349, 0]
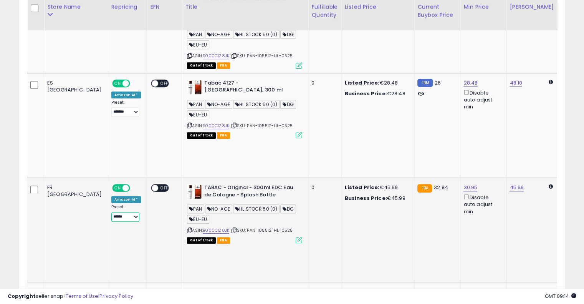
click at [111, 212] on select "**** ******* **** ****** ****** ******" at bounding box center [125, 217] width 28 height 10
select select "*******"
click at [111, 212] on select "**** ******* **** ****** ****** ******" at bounding box center [125, 217] width 28 height 10
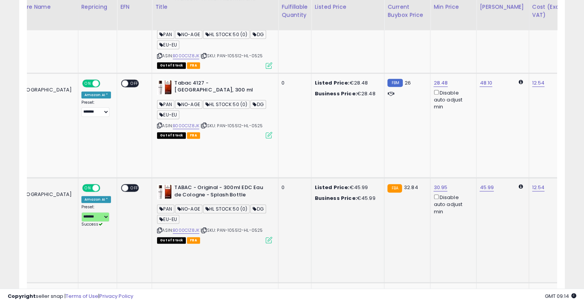
scroll to position [0, 126]
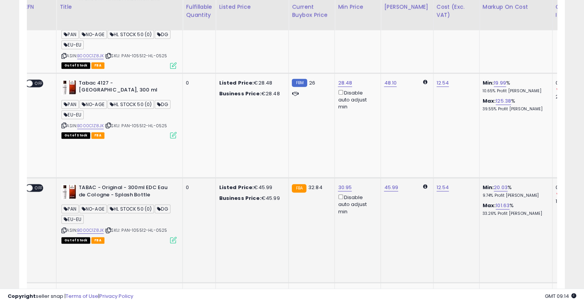
drag, startPoint x: 236, startPoint y: 142, endPoint x: 289, endPoint y: 139, distance: 53.8
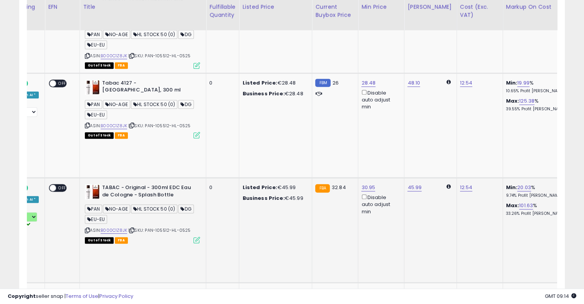
scroll to position [0, 0]
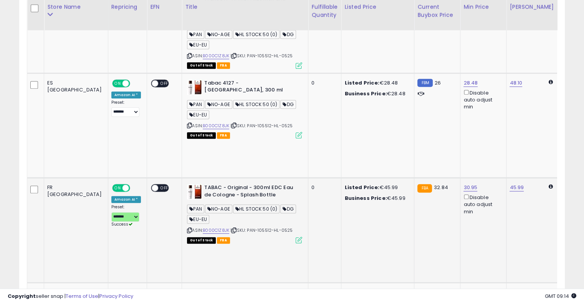
drag, startPoint x: 324, startPoint y: 143, endPoint x: 195, endPoint y: 147, distance: 129.2
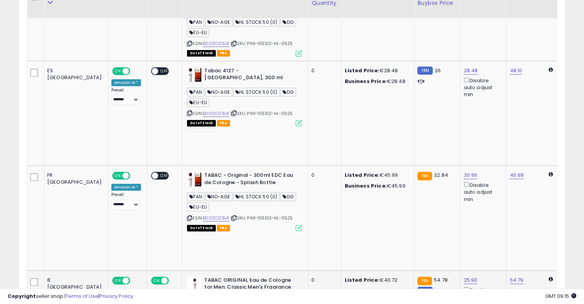
scroll to position [349, 0]
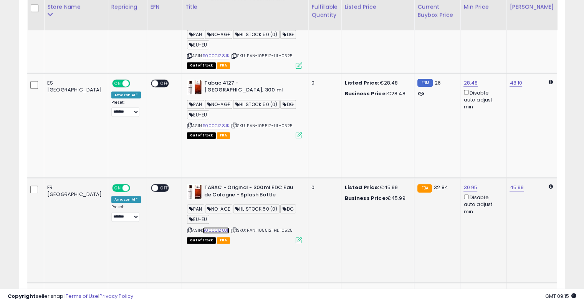
click at [203, 227] on link "B000C1Z8JK" at bounding box center [216, 230] width 27 height 7
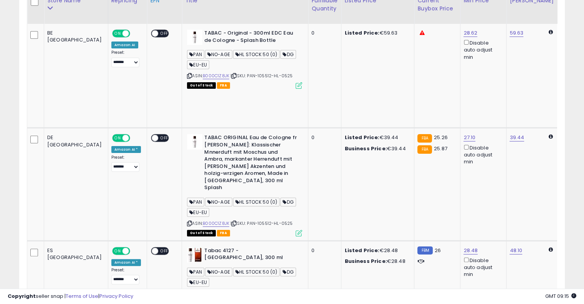
scroll to position [80, 0]
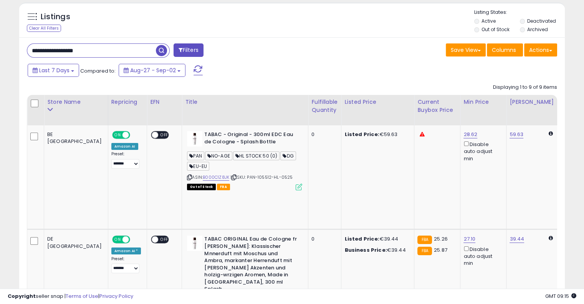
drag, startPoint x: 70, startPoint y: 46, endPoint x: 0, endPoint y: 49, distance: 70.0
paste input "text"
click at [160, 47] on span "button" at bounding box center [161, 50] width 11 height 11
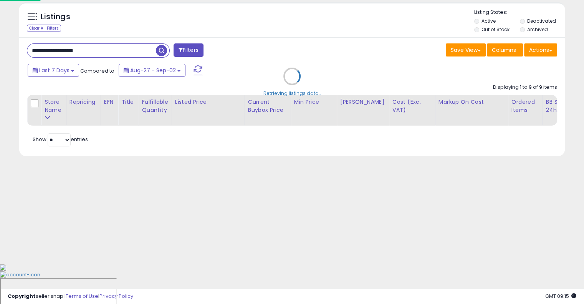
scroll to position [40, 0]
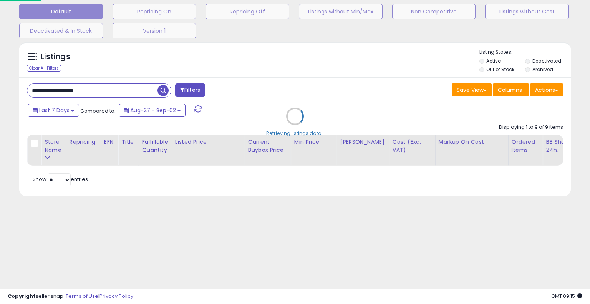
click at [263, 55] on div "Retrieving listings data.." at bounding box center [294, 121] width 563 height 167
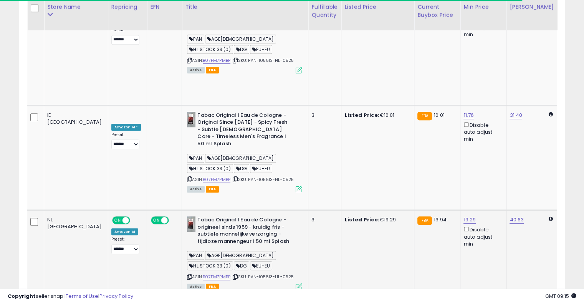
scroll to position [0, 20]
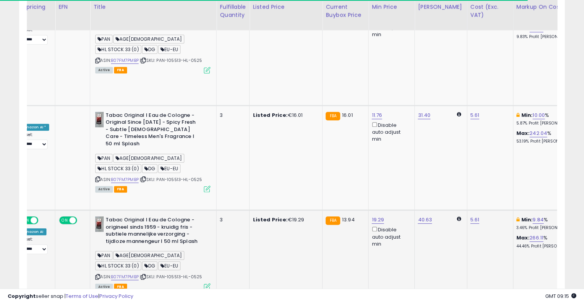
drag, startPoint x: 289, startPoint y: 98, endPoint x: 335, endPoint y: 89, distance: 47.0
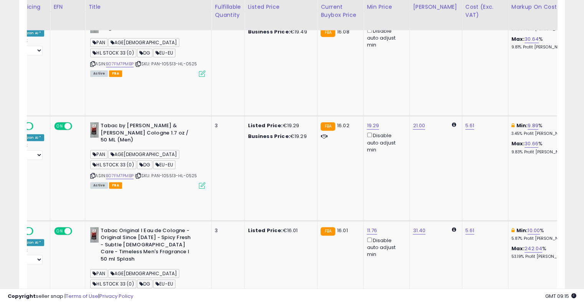
click at [570, 229] on icon at bounding box center [571, 231] width 3 height 4
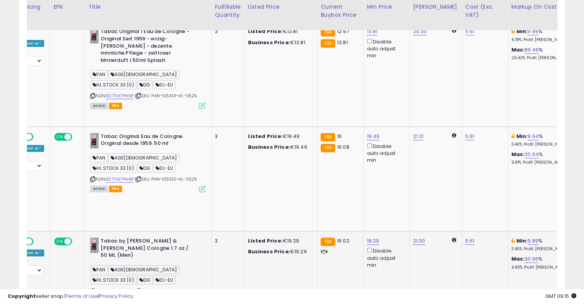
click at [570, 239] on icon at bounding box center [571, 241] width 3 height 4
click at [570, 134] on icon at bounding box center [571, 136] width 3 height 4
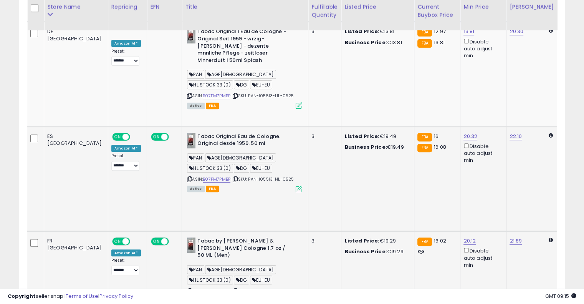
drag, startPoint x: 446, startPoint y: 239, endPoint x: 387, endPoint y: 245, distance: 59.8
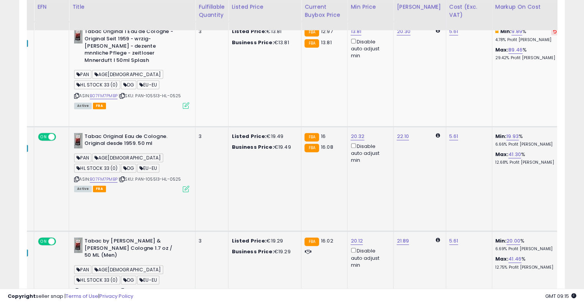
drag, startPoint x: 388, startPoint y: 245, endPoint x: 438, endPoint y: 232, distance: 51.7
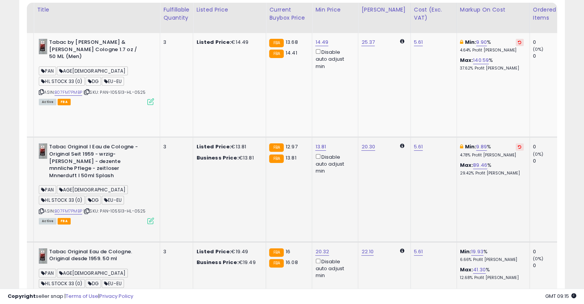
click at [518, 145] on icon at bounding box center [519, 147] width 3 height 4
click at [487, 37] on td "Min: 9.90 % 4.64% Profit [PERSON_NAME]: 140.59 % 37.62% Profit [PERSON_NAME]" at bounding box center [493, 85] width 73 height 104
click at [518, 43] on icon at bounding box center [519, 42] width 3 height 4
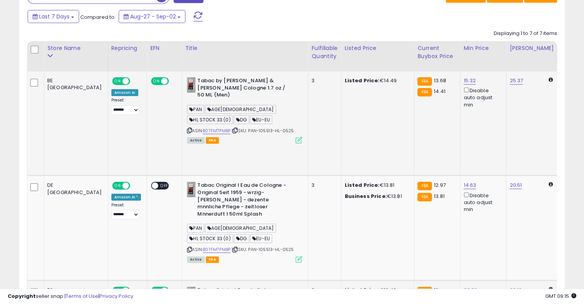
drag, startPoint x: 422, startPoint y: 119, endPoint x: 327, endPoint y: 122, distance: 94.5
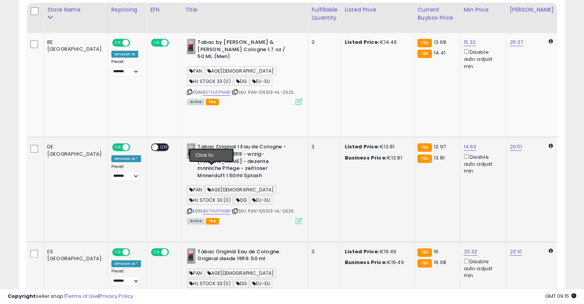
click at [233, 209] on icon at bounding box center [235, 211] width 5 height 4
click at [203, 208] on link "B07FM7PMBP" at bounding box center [217, 211] width 28 height 7
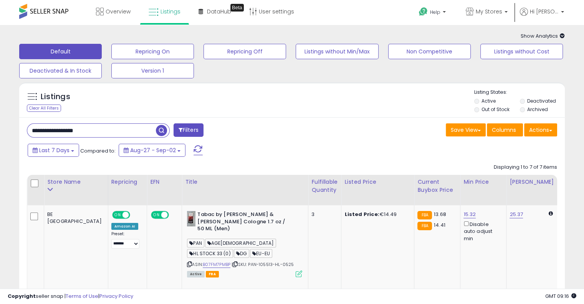
drag, startPoint x: 108, startPoint y: 129, endPoint x: 0, endPoint y: 128, distance: 107.6
paste input "text"
click at [161, 129] on span "button" at bounding box center [161, 130] width 11 height 11
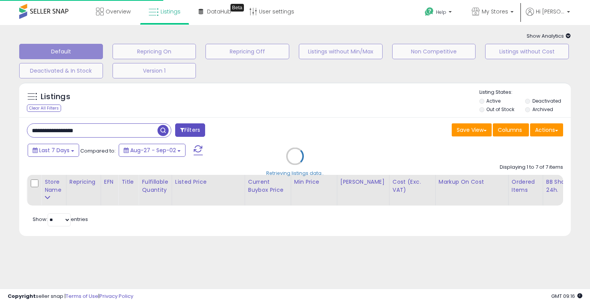
click at [317, 118] on div "Retrieving listings data.." at bounding box center [294, 161] width 563 height 167
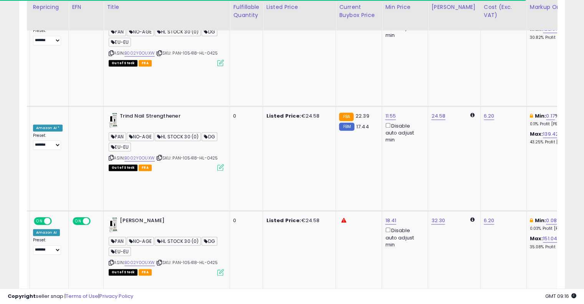
drag, startPoint x: 310, startPoint y: 154, endPoint x: 356, endPoint y: 141, distance: 48.0
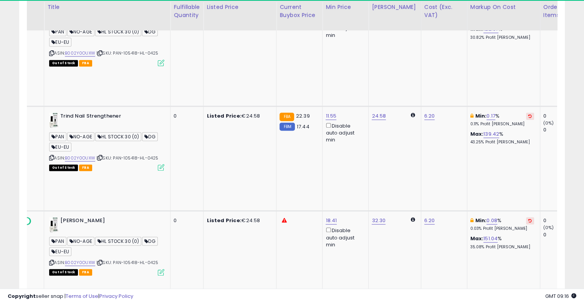
drag, startPoint x: 407, startPoint y: 146, endPoint x: 438, endPoint y: 135, distance: 32.6
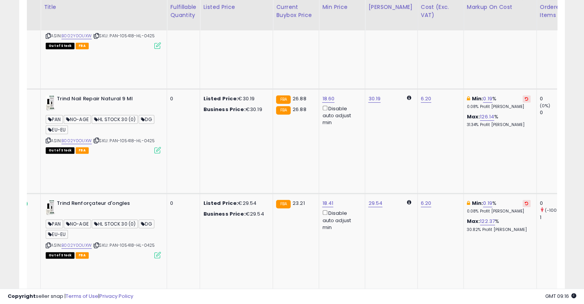
click at [525, 304] on icon at bounding box center [526, 308] width 3 height 4
click at [525, 201] on icon at bounding box center [526, 203] width 3 height 4
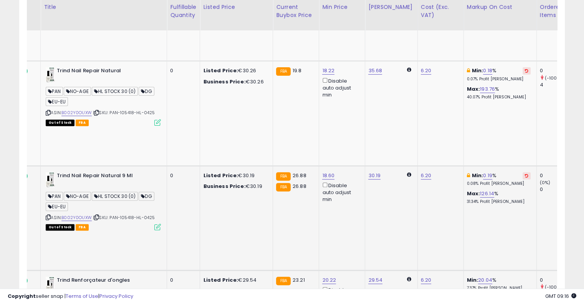
click at [525, 174] on icon at bounding box center [526, 176] width 3 height 4
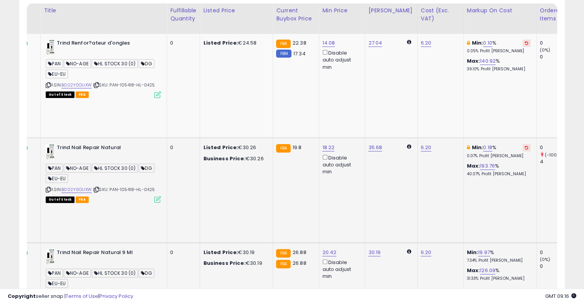
click at [523, 144] on button at bounding box center [527, 147] width 8 height 7
click at [525, 41] on icon at bounding box center [526, 43] width 3 height 4
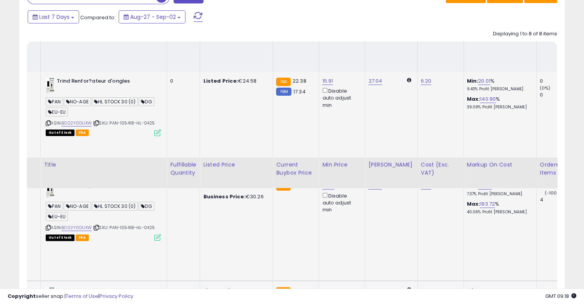
scroll to position [18, 0]
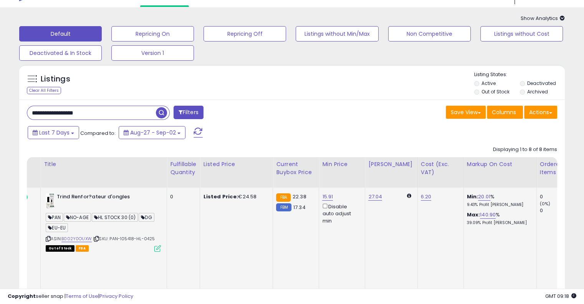
drag, startPoint x: 101, startPoint y: 111, endPoint x: 130, endPoint y: 95, distance: 33.7
paste input "text"
type input "**********"
click at [165, 110] on span "button" at bounding box center [161, 112] width 11 height 11
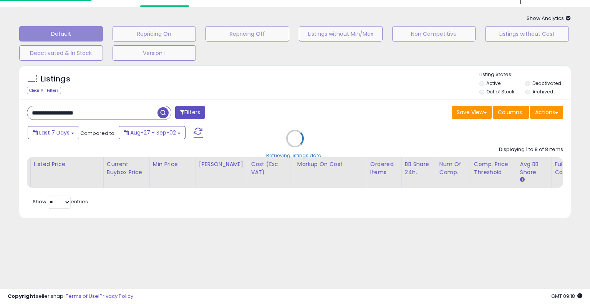
click at [258, 106] on div "Retrieving listings data.." at bounding box center [294, 144] width 563 height 167
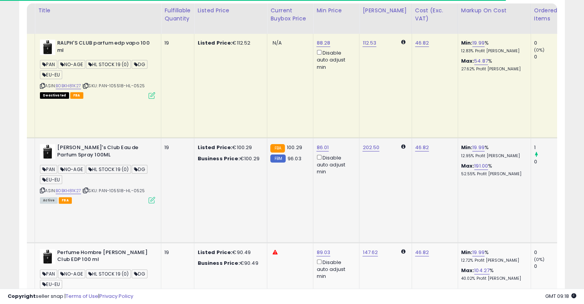
scroll to position [0, 160]
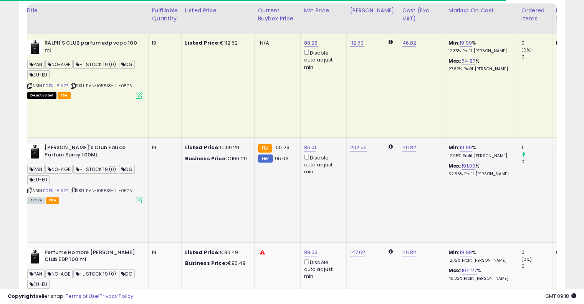
drag, startPoint x: 402, startPoint y: 129, endPoint x: 429, endPoint y: 114, distance: 30.6
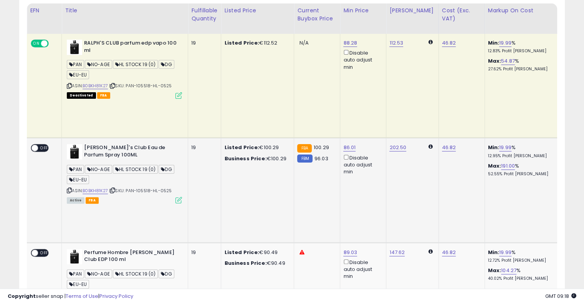
scroll to position [0, 0]
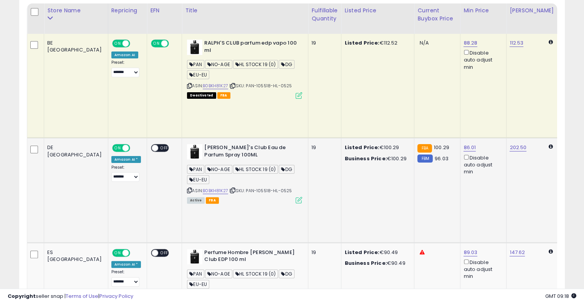
drag, startPoint x: 282, startPoint y: 146, endPoint x: 194, endPoint y: 143, distance: 87.2
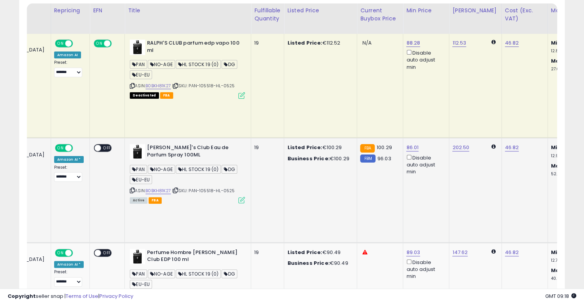
scroll to position [0, 97]
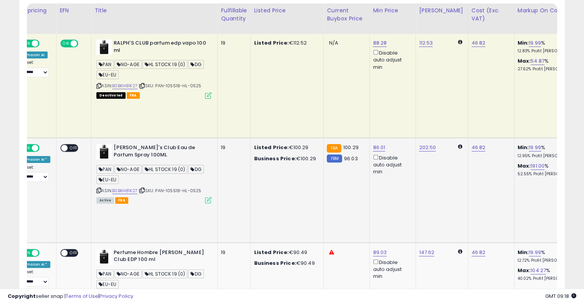
drag, startPoint x: 385, startPoint y: 158, endPoint x: 424, endPoint y: 146, distance: 40.5
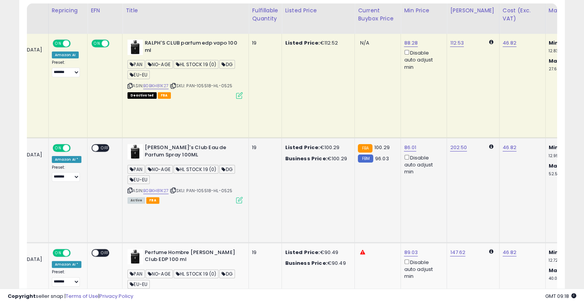
scroll to position [0, 0]
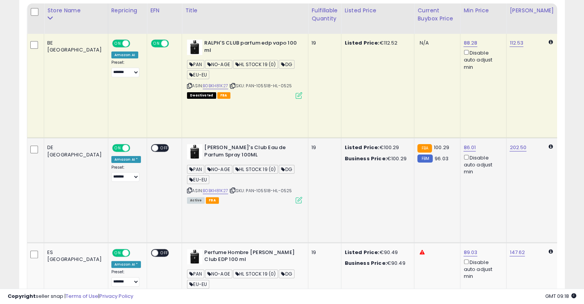
drag, startPoint x: 349, startPoint y: 144, endPoint x: 247, endPoint y: 144, distance: 101.8
click at [115, 172] on select "**********" at bounding box center [125, 177] width 28 height 10
select select "****"
click at [111, 172] on select "**********" at bounding box center [125, 177] width 28 height 10
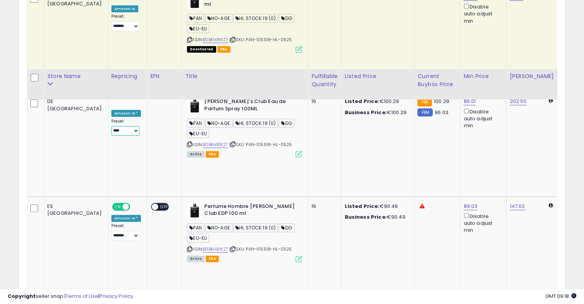
scroll to position [287, 0]
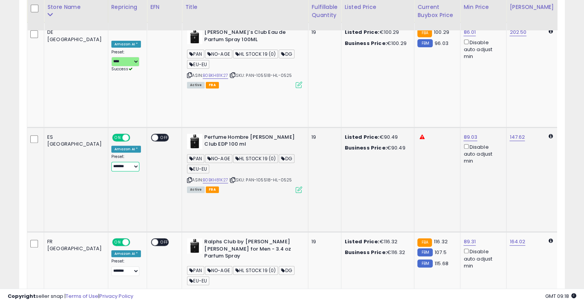
click at [111, 162] on select "**** ******* **** ****** ****** ******" at bounding box center [125, 167] width 28 height 10
select select "****"
click at [111, 162] on select "**** ******* **** ****** ****** ******" at bounding box center [125, 167] width 28 height 10
click at [111, 266] on select "**** ******* **** ****** ****** ******" at bounding box center [125, 271] width 28 height 10
select select "****"
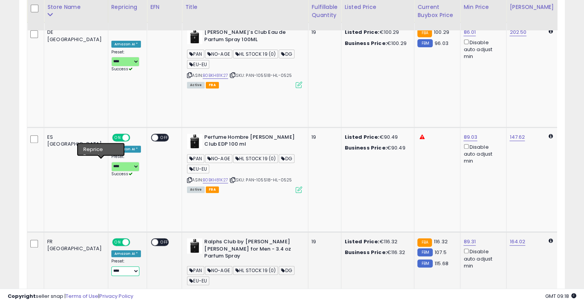
click at [111, 266] on select "**** ******* **** ****** ****** ******" at bounding box center [125, 271] width 28 height 10
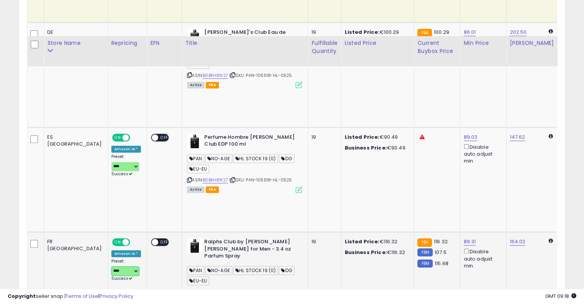
scroll to position [440, 0]
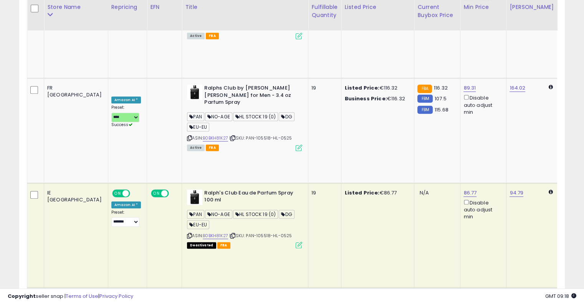
select select "****"
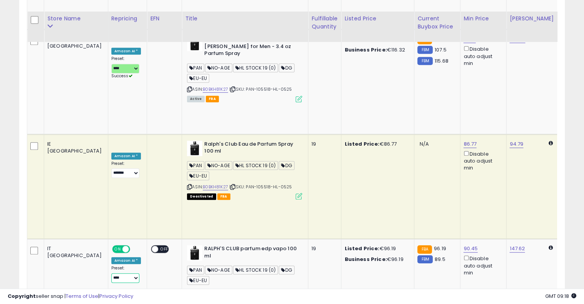
scroll to position [517, 0]
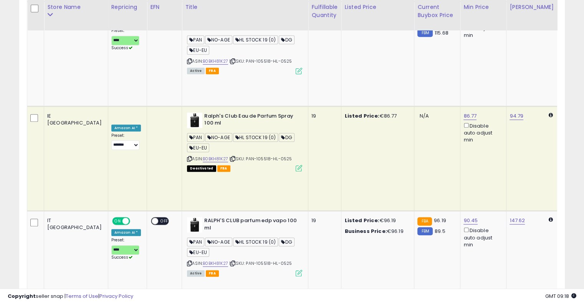
select select "****"
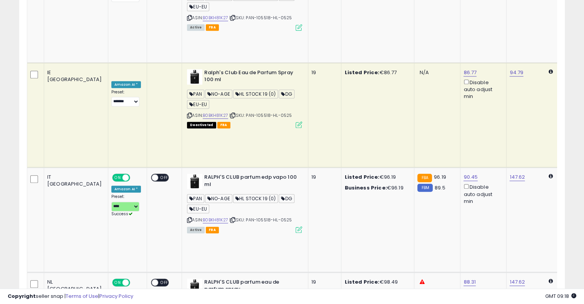
scroll to position [593, 0]
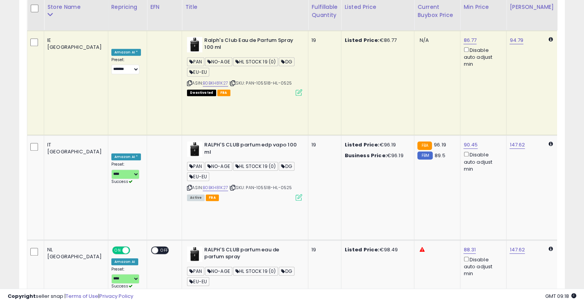
select select "****"
drag, startPoint x: 103, startPoint y: 206, endPoint x: 102, endPoint y: 212, distance: 5.4
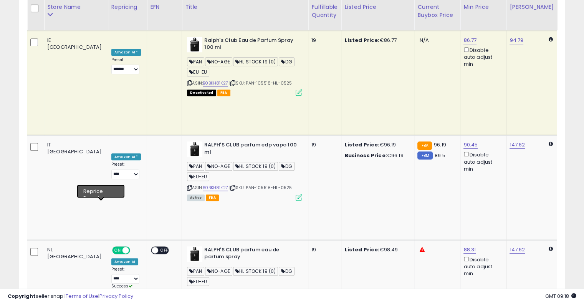
select select "****"
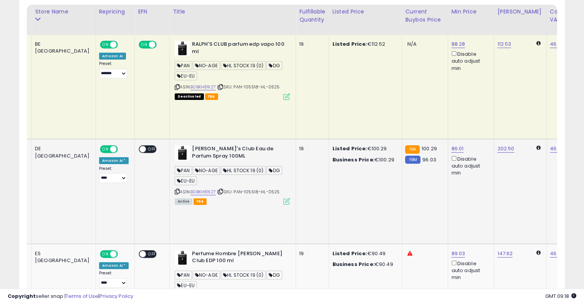
scroll to position [0, 60]
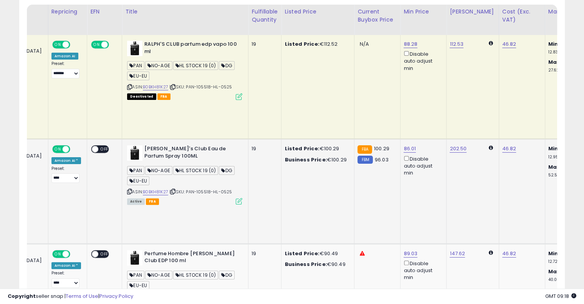
drag, startPoint x: 240, startPoint y: 149, endPoint x: 294, endPoint y: 141, distance: 54.4
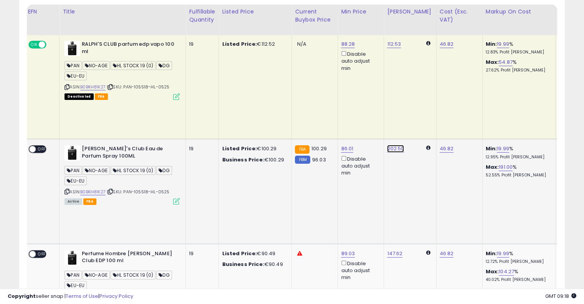
click at [387, 145] on link "202.50" at bounding box center [395, 149] width 17 height 8
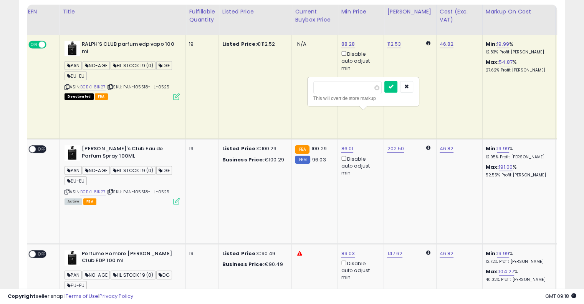
drag, startPoint x: 344, startPoint y: 86, endPoint x: 260, endPoint y: 78, distance: 84.2
type input "**"
click at [398, 89] on button "submit" at bounding box center [391, 87] width 13 height 12
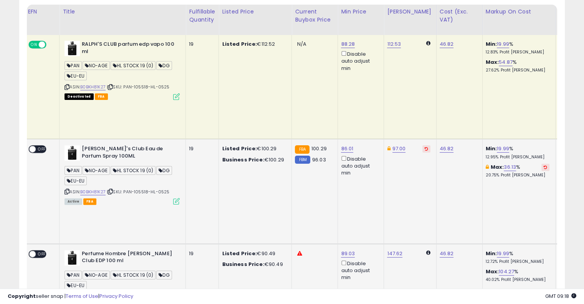
click at [80, 293] on link "B0BKH81K27" at bounding box center [92, 296] width 25 height 7
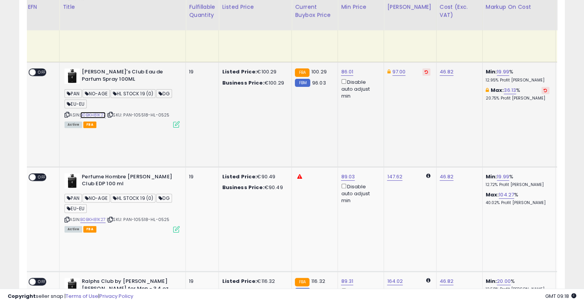
click at [80, 112] on link "B0BKH81K27" at bounding box center [92, 115] width 25 height 7
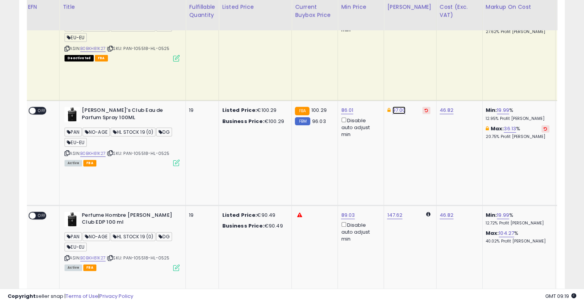
click at [393, 106] on link "97.00" at bounding box center [399, 110] width 13 height 8
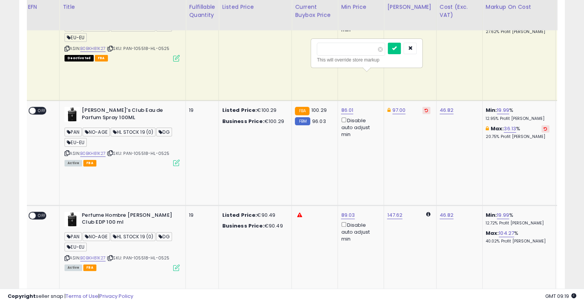
drag, startPoint x: 357, startPoint y: 49, endPoint x: 299, endPoint y: 47, distance: 58.0
click at [504, 125] on link "36.13" at bounding box center [510, 129] width 12 height 8
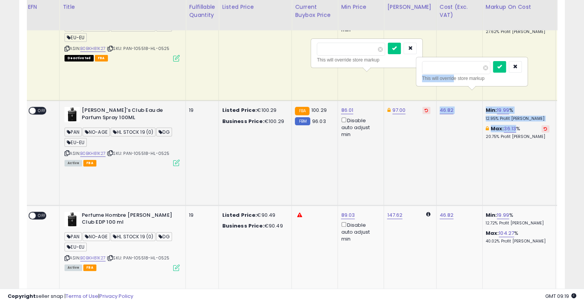
drag, startPoint x: 453, startPoint y: 75, endPoint x: 396, endPoint y: 69, distance: 57.1
click at [396, 101] on tr "**********" at bounding box center [485, 153] width 1161 height 105
click at [458, 64] on input "*****" at bounding box center [456, 67] width 68 height 13
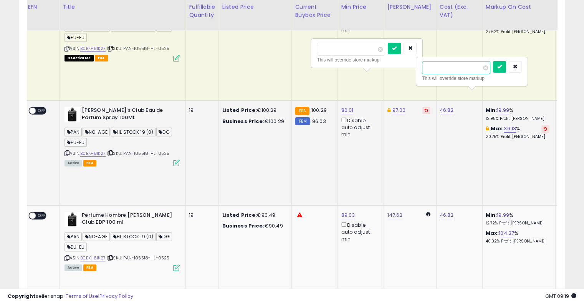
type input "**"
click button "submit" at bounding box center [499, 67] width 13 height 12
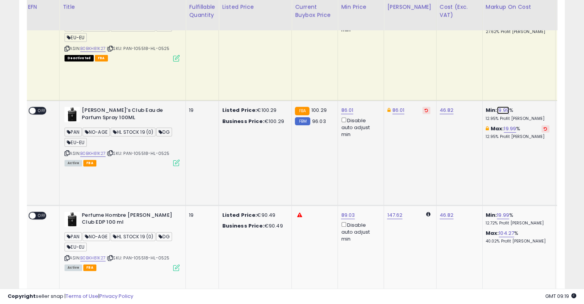
click at [497, 106] on link "19.99" at bounding box center [503, 110] width 12 height 8
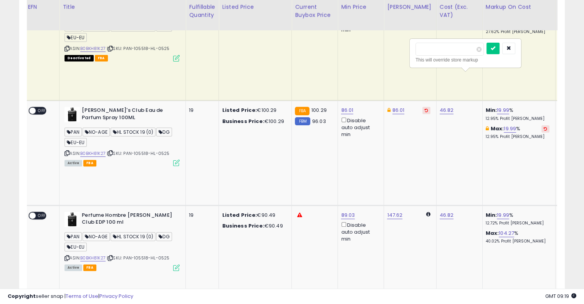
drag, startPoint x: 451, startPoint y: 50, endPoint x: 386, endPoint y: 49, distance: 65.3
type input "*"
click button "submit" at bounding box center [493, 49] width 13 height 12
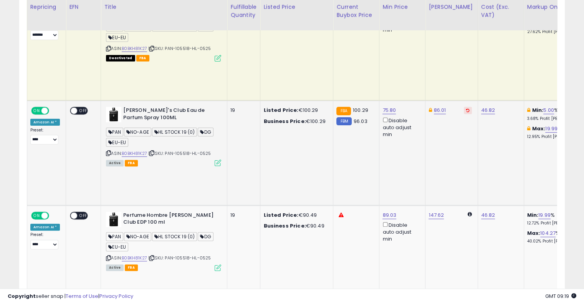
scroll to position [0, 0]
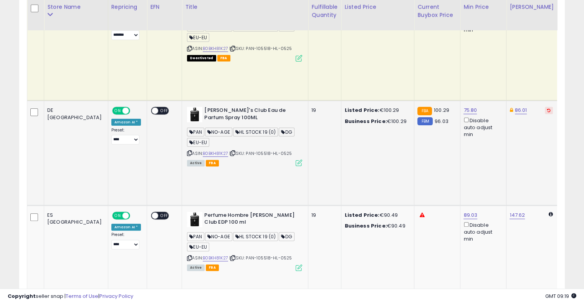
drag, startPoint x: 410, startPoint y: 108, endPoint x: 301, endPoint y: 108, distance: 108.3
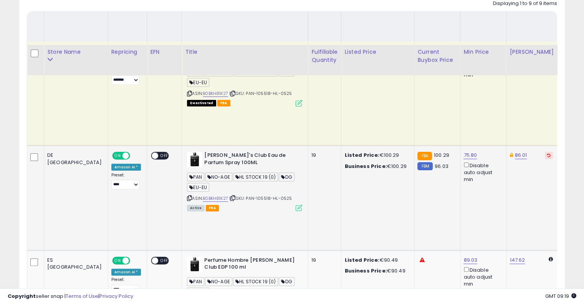
scroll to position [132, 0]
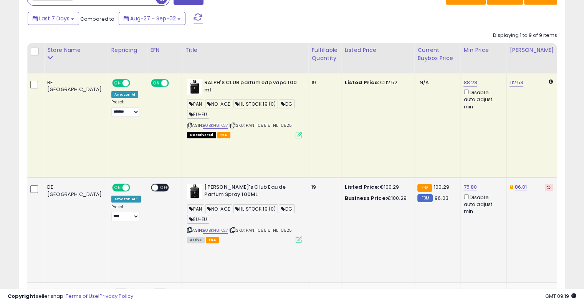
click at [231, 228] on icon at bounding box center [233, 230] width 5 height 4
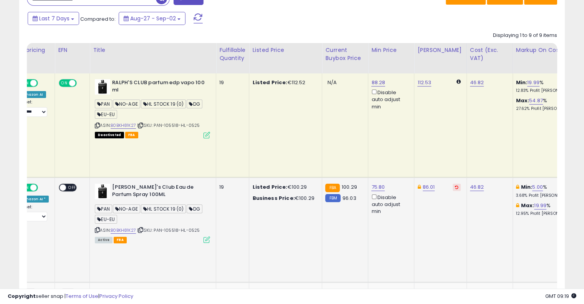
scroll to position [0, 149]
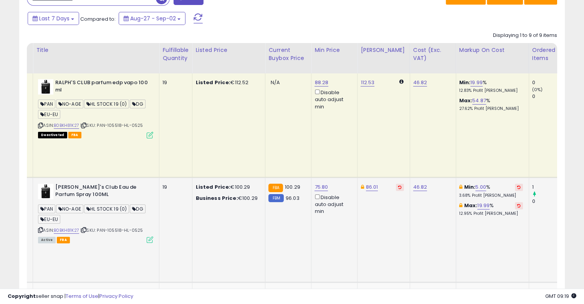
drag, startPoint x: 317, startPoint y: 167, endPoint x: 374, endPoint y: 161, distance: 57.6
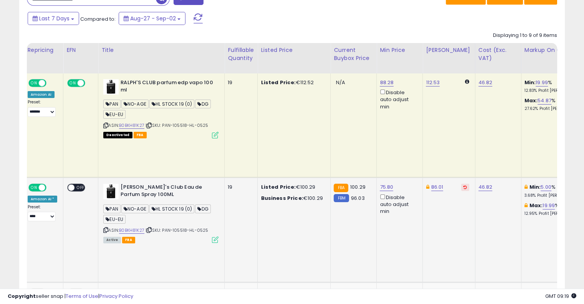
drag, startPoint x: 361, startPoint y: 173, endPoint x: 186, endPoint y: 173, distance: 175.2
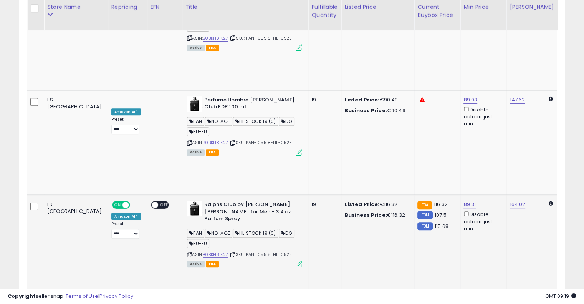
scroll to position [0, 125]
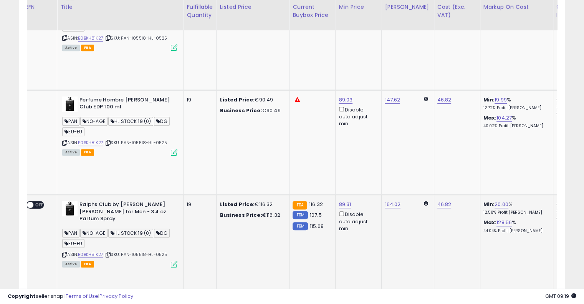
drag, startPoint x: 325, startPoint y: 136, endPoint x: 399, endPoint y: 128, distance: 74.2
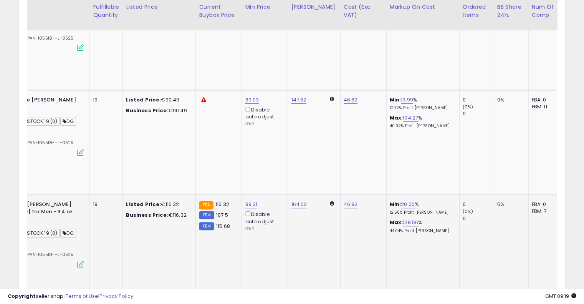
scroll to position [0, 213]
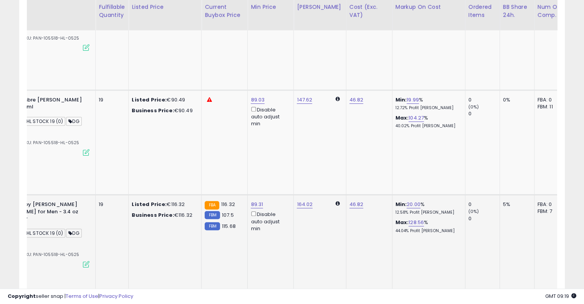
drag, startPoint x: 335, startPoint y: 129, endPoint x: 314, endPoint y: 130, distance: 20.8
click at [297, 201] on link "164.02" at bounding box center [305, 205] width 16 height 8
drag, startPoint x: 252, startPoint y: 76, endPoint x: 188, endPoint y: 72, distance: 63.9
click at [294, 67] on button "submit" at bounding box center [300, 73] width 13 height 12
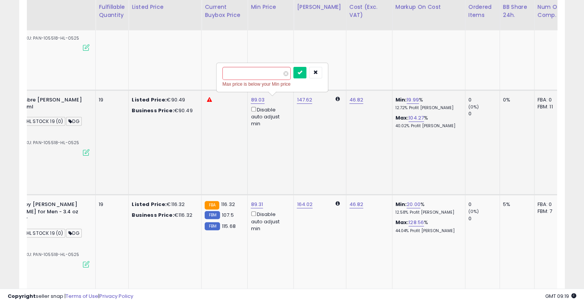
type input "***"
click button "submit" at bounding box center [300, 73] width 13 height 12
click at [407, 201] on link "19.99" at bounding box center [413, 205] width 12 height 8
drag, startPoint x: 366, startPoint y: 70, endPoint x: 251, endPoint y: 56, distance: 115.4
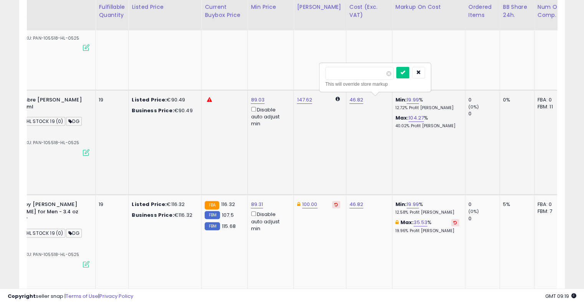
type input "*"
click button "submit" at bounding box center [402, 73] width 13 height 12
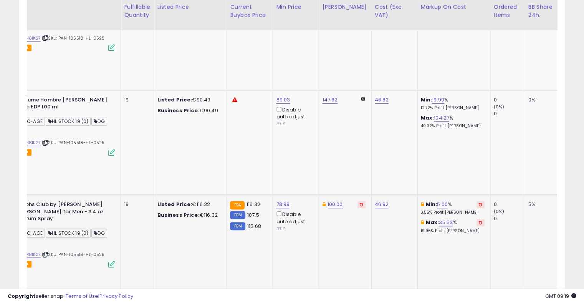
scroll to position [0, 0]
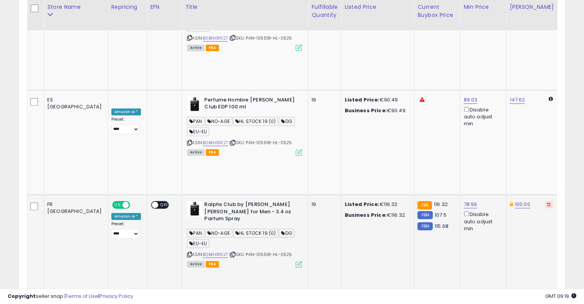
drag, startPoint x: 335, startPoint y: 121, endPoint x: 197, endPoint y: 129, distance: 138.1
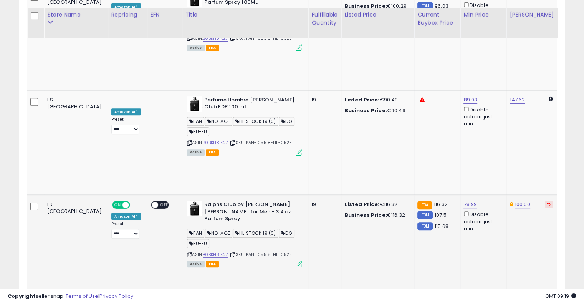
scroll to position [439, 0]
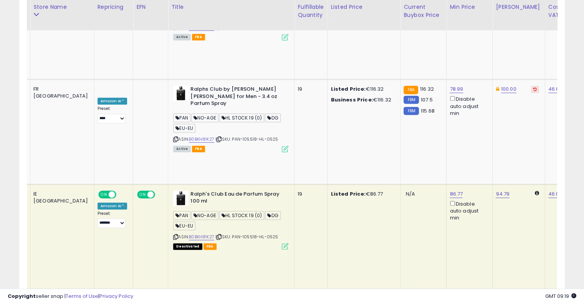
drag, startPoint x: 345, startPoint y: 141, endPoint x: 384, endPoint y: 140, distance: 39.2
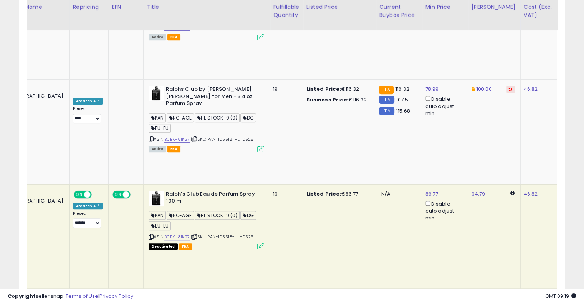
click at [471, 295] on link "147.62" at bounding box center [478, 299] width 15 height 8
drag, startPoint x: 430, startPoint y: 91, endPoint x: 350, endPoint y: 89, distance: 79.2
click at [350, 89] on tbody "BE [GEOGRAPHIC_DATA] ON OFF Amazon AI Preset: **** ******* **** ****** ****** *…" at bounding box center [569, 236] width 1161 height 941
type input "**"
click at [468, 91] on button "submit" at bounding box center [474, 97] width 13 height 12
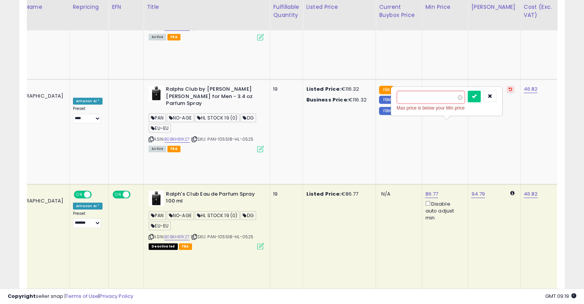
click at [425, 295] on link "90.45" at bounding box center [432, 299] width 14 height 8
drag, startPoint x: 380, startPoint y: 98, endPoint x: 312, endPoint y: 95, distance: 68.1
click at [310, 95] on tbody "BE [GEOGRAPHIC_DATA] ON OFF Amazon AI Preset: **** ******* **** ****** ****** *…" at bounding box center [569, 236] width 1161 height 941
type input "**"
click button "submit" at bounding box center [427, 97] width 13 height 12
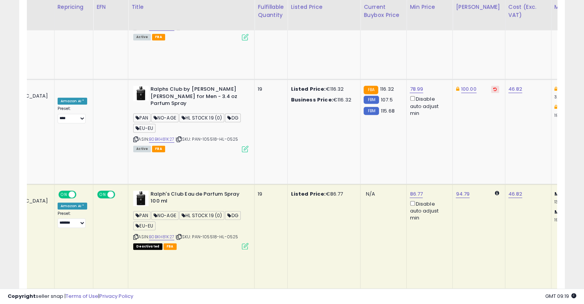
drag, startPoint x: 461, startPoint y: 155, endPoint x: 481, endPoint y: 149, distance: 20.5
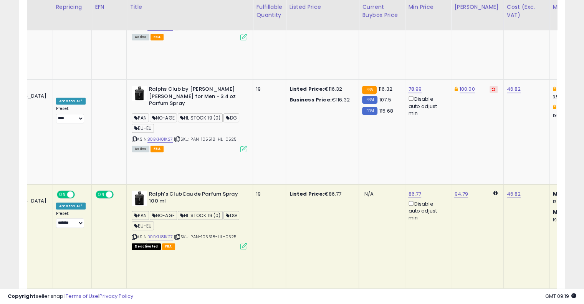
click at [569, 295] on link "-2.01" at bounding box center [575, 299] width 12 height 8
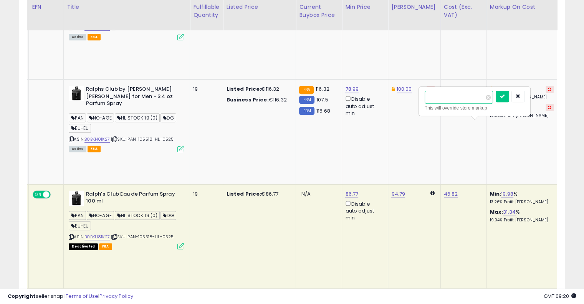
drag, startPoint x: 462, startPoint y: 96, endPoint x: 351, endPoint y: 98, distance: 111.1
click at [351, 98] on tbody "BE [GEOGRAPHIC_DATA] ON OFF Amazon AI Preset: **** ******* **** ****** ****** *…" at bounding box center [489, 236] width 1161 height 941
type input "*"
click button "submit" at bounding box center [502, 97] width 13 height 12
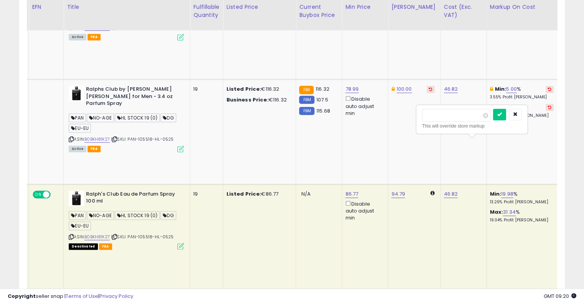
drag, startPoint x: 442, startPoint y: 114, endPoint x: 368, endPoint y: 103, distance: 74.7
click at [368, 105] on tbody "BE [GEOGRAPHIC_DATA] ON OFF Amazon AI Preset: **** ******* **** ****** ****** *…" at bounding box center [489, 236] width 1161 height 941
type input "**"
click button "submit" at bounding box center [499, 115] width 13 height 12
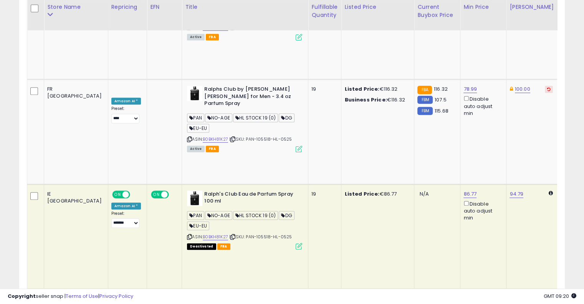
drag, startPoint x: 373, startPoint y: 157, endPoint x: 238, endPoint y: 161, distance: 134.5
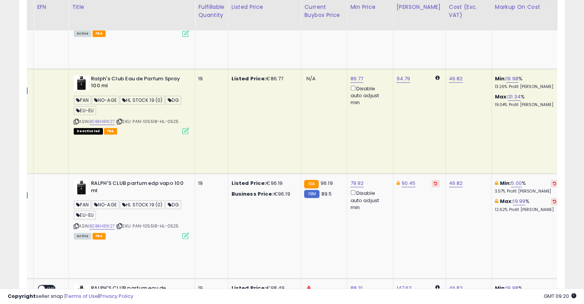
drag, startPoint x: 325, startPoint y: 152, endPoint x: 366, endPoint y: 143, distance: 42.0
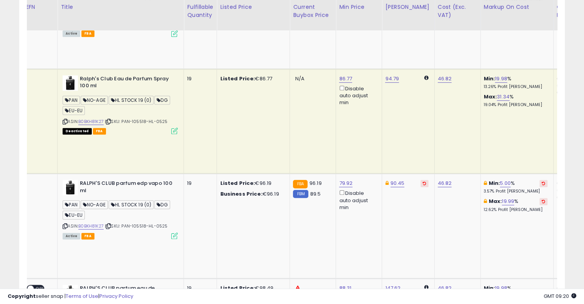
drag, startPoint x: 375, startPoint y: 164, endPoint x: 397, endPoint y: 161, distance: 22.0
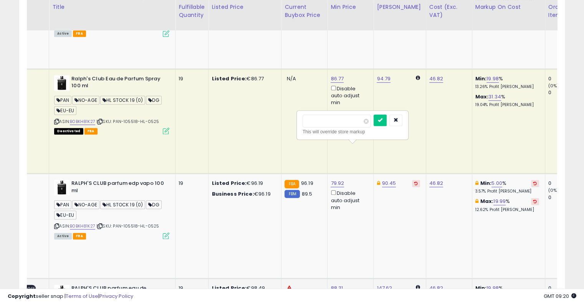
drag, startPoint x: 358, startPoint y: 123, endPoint x: 256, endPoint y: 120, distance: 102.2
click at [258, 120] on tbody "BE [GEOGRAPHIC_DATA] ON OFF Amazon AI Preset: **** ******* **** ****** ****** *…" at bounding box center [474, 121] width 1161 height 941
type input "***"
click at [374, 114] on button "submit" at bounding box center [380, 120] width 13 height 12
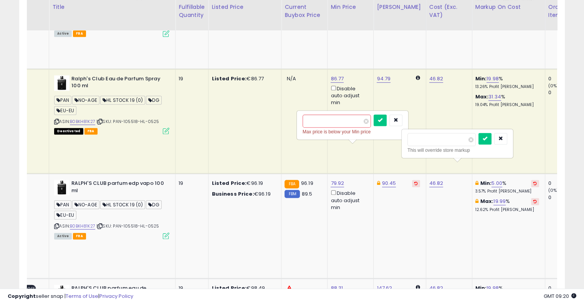
drag, startPoint x: 444, startPoint y: 145, endPoint x: 338, endPoint y: 134, distance: 106.2
type input "**"
click button "submit" at bounding box center [485, 139] width 13 height 12
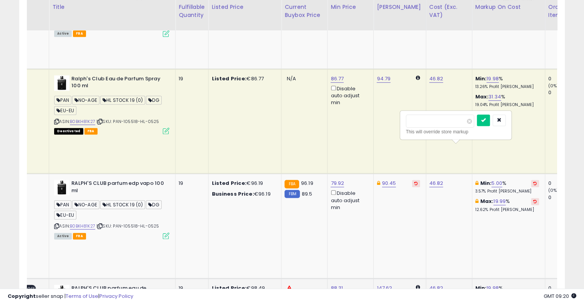
drag, startPoint x: 438, startPoint y: 121, endPoint x: 354, endPoint y: 118, distance: 83.8
click at [354, 118] on tbody "BE [GEOGRAPHIC_DATA] ON OFF Amazon AI Preset: **** ******* **** ****** ****** *…" at bounding box center [474, 121] width 1161 height 941
type input "*"
click button "submit" at bounding box center [483, 120] width 13 height 12
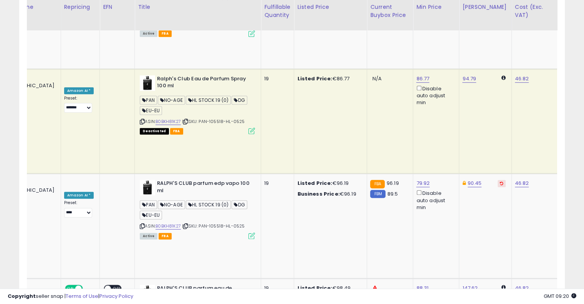
drag, startPoint x: 372, startPoint y: 184, endPoint x: 164, endPoint y: 177, distance: 207.6
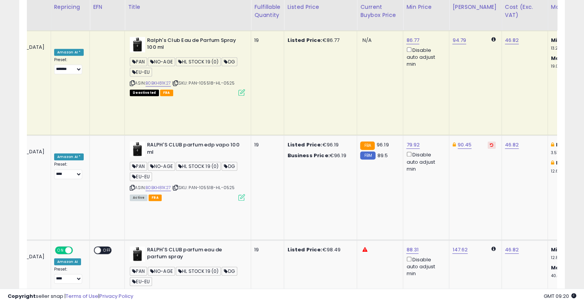
drag, startPoint x: 372, startPoint y: 195, endPoint x: 409, endPoint y: 185, distance: 38.5
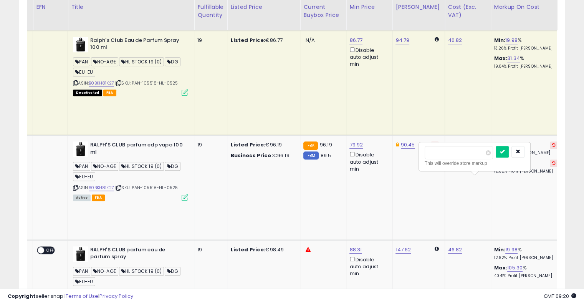
drag, startPoint x: 463, startPoint y: 150, endPoint x: 356, endPoint y: 143, distance: 107.4
click at [355, 143] on tbody "BE [GEOGRAPHIC_DATA] ON OFF Amazon AI Preset: **** ******* **** ****** ****** *…" at bounding box center [493, 82] width 1161 height 941
type input "*"
click button "submit" at bounding box center [502, 152] width 13 height 12
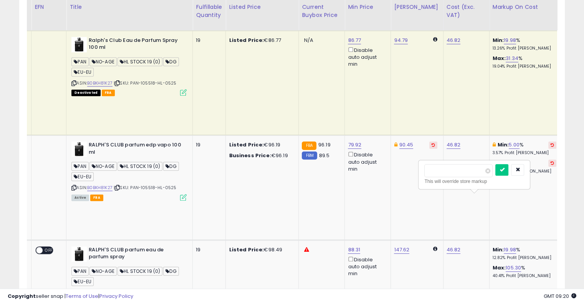
drag, startPoint x: 458, startPoint y: 171, endPoint x: 356, endPoint y: 164, distance: 102.4
click at [356, 164] on tbody "BE [GEOGRAPHIC_DATA] ON OFF Amazon AI Preset: **** ******* **** ****** ****** *…" at bounding box center [492, 82] width 1161 height 941
type input "*"
click button "submit" at bounding box center [502, 170] width 13 height 12
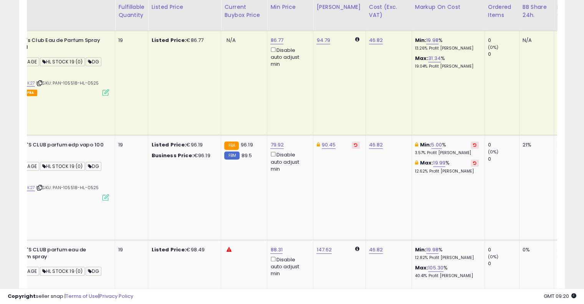
drag, startPoint x: 393, startPoint y: 205, endPoint x: 430, endPoint y: 199, distance: 37.4
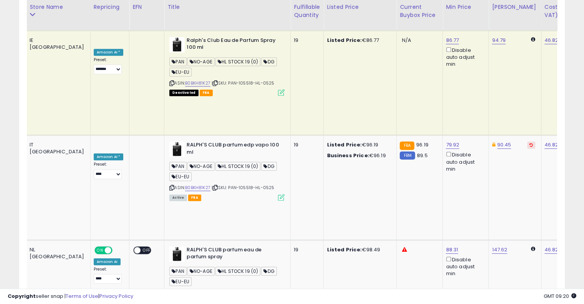
drag, startPoint x: 406, startPoint y: 203, endPoint x: 307, endPoint y: 188, distance: 99.9
